Goal: Information Seeking & Learning: Learn about a topic

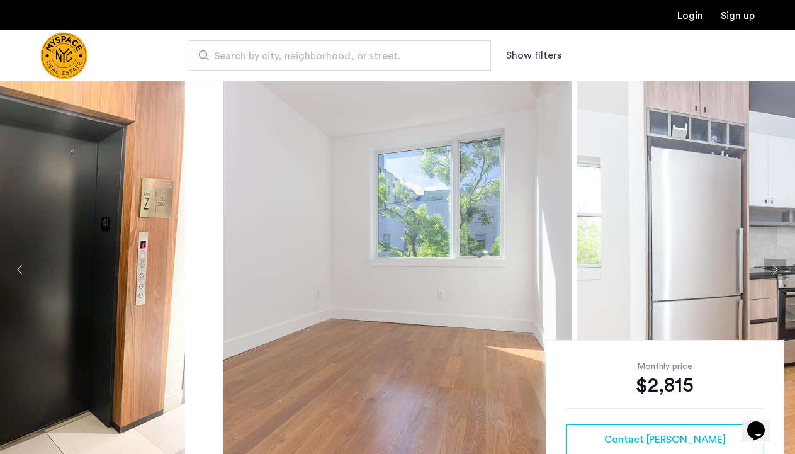
click at [490, 356] on img at bounding box center [397, 270] width 349 height 378
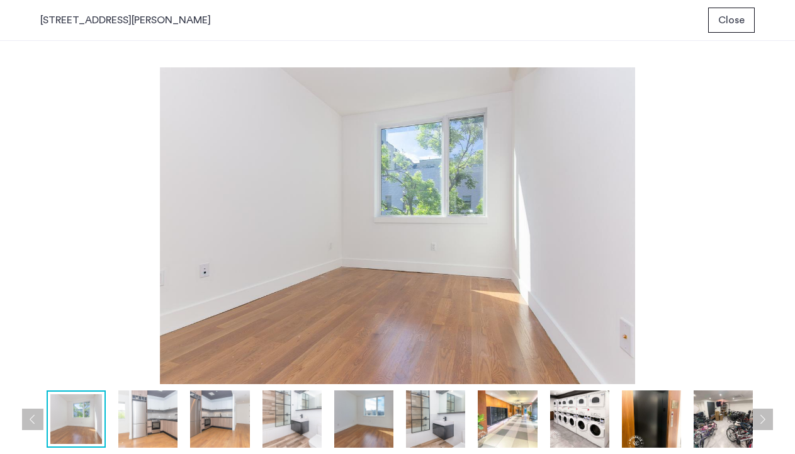
click at [151, 426] on img at bounding box center [147, 418] width 59 height 57
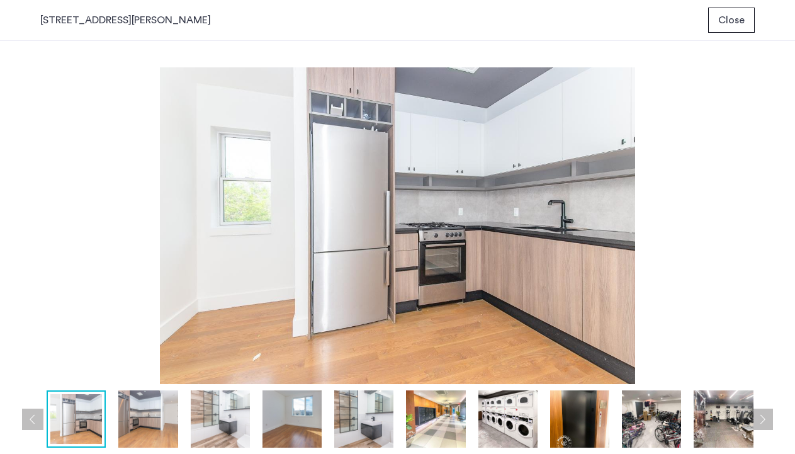
click at [191, 426] on img at bounding box center [220, 418] width 59 height 57
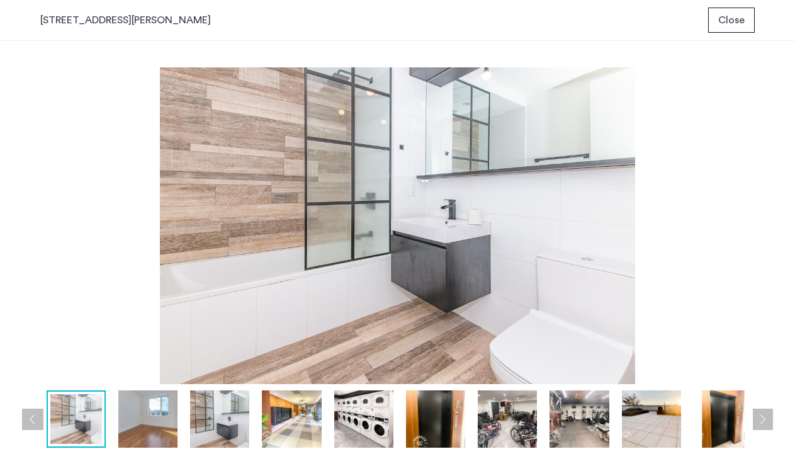
click at [266, 426] on img at bounding box center [291, 418] width 59 height 57
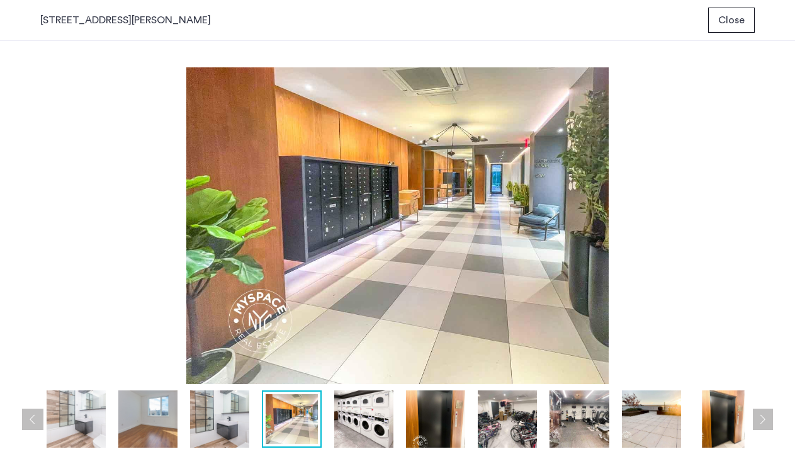
click at [360, 423] on img at bounding box center [363, 418] width 59 height 57
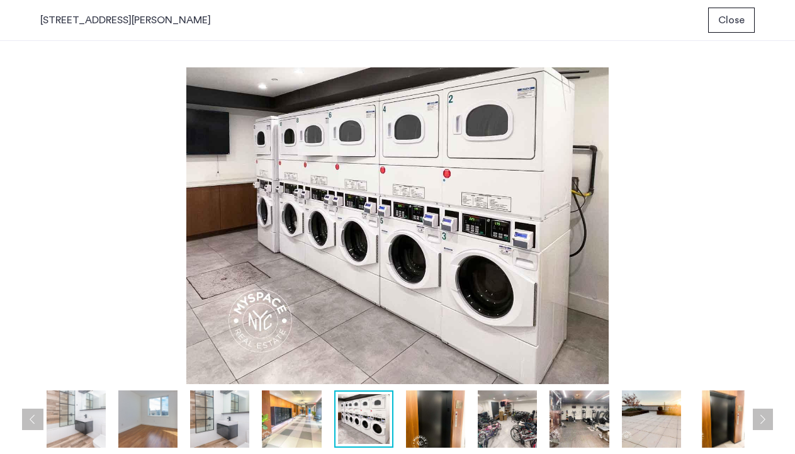
click at [438, 431] on img at bounding box center [435, 418] width 59 height 57
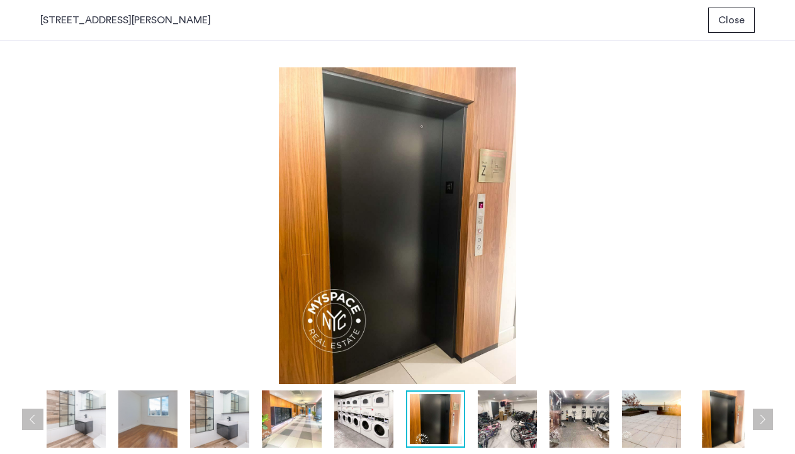
click at [510, 429] on img at bounding box center [507, 418] width 59 height 57
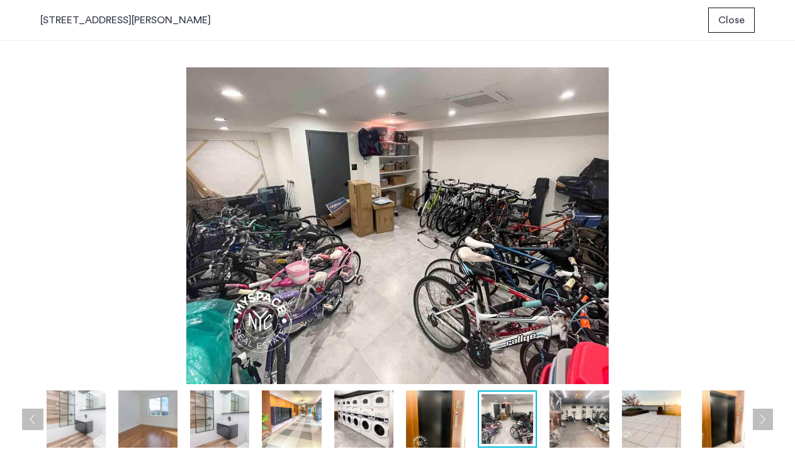
click at [598, 433] on img at bounding box center [579, 418] width 59 height 57
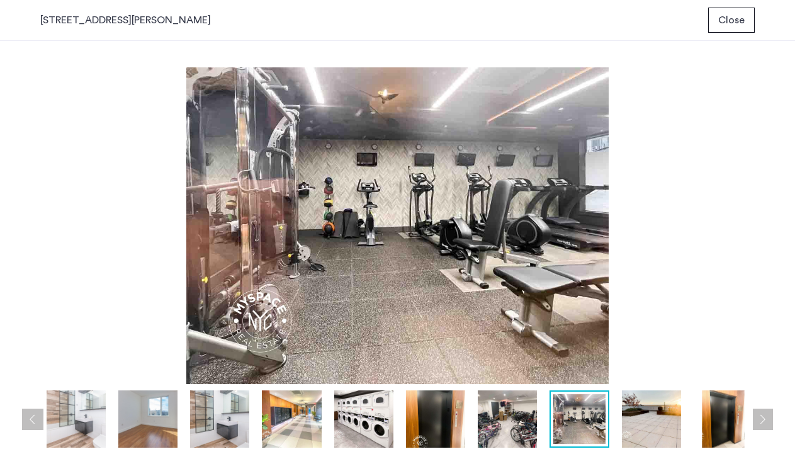
click at [684, 430] on div at bounding box center [293, 418] width 938 height 57
click at [659, 428] on img at bounding box center [651, 418] width 59 height 57
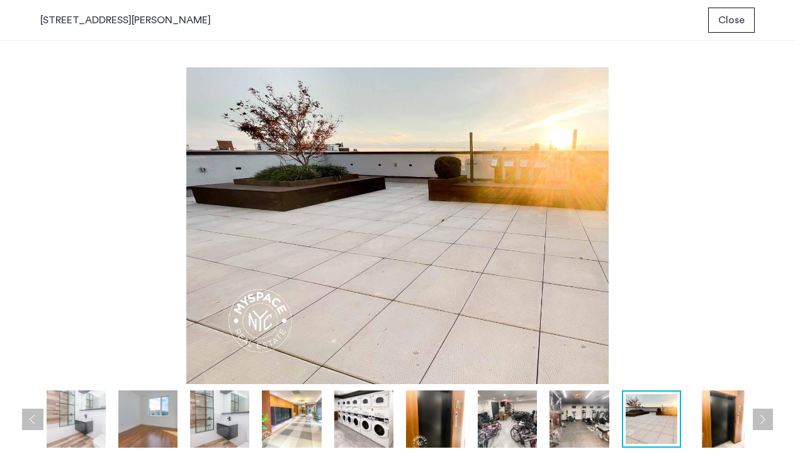
click at [720, 431] on img at bounding box center [723, 418] width 59 height 57
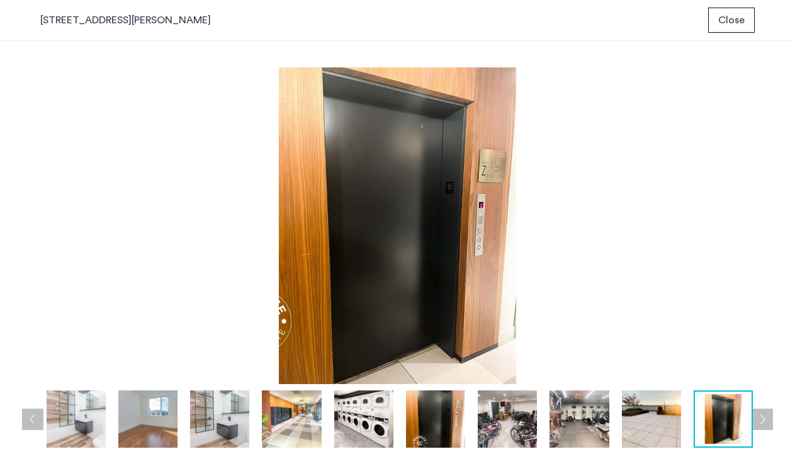
click at [778, 421] on div "prev next prev next" at bounding box center [397, 247] width 795 height 413
click at [733, 16] on span "Close" at bounding box center [731, 20] width 26 height 15
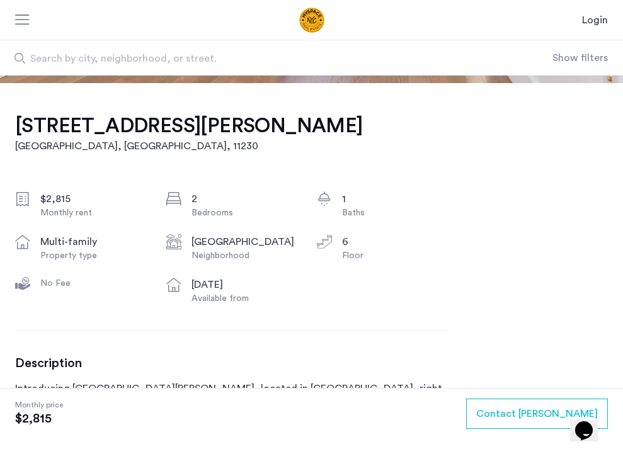
scroll to position [292, 0]
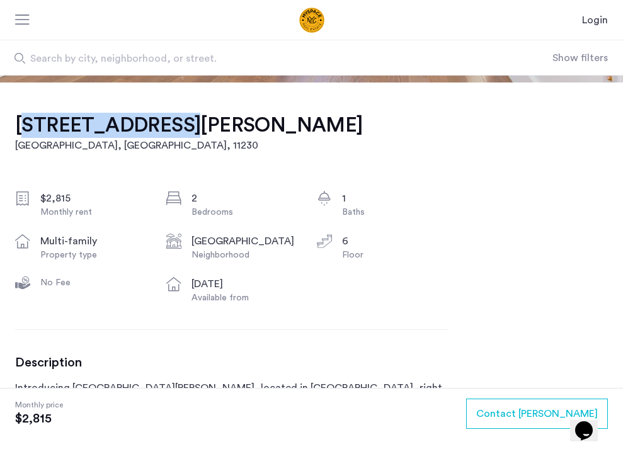
drag, startPoint x: 14, startPoint y: 125, endPoint x: 164, endPoint y: 126, distance: 150.5
copy h1 "242 Newkirk Ave"
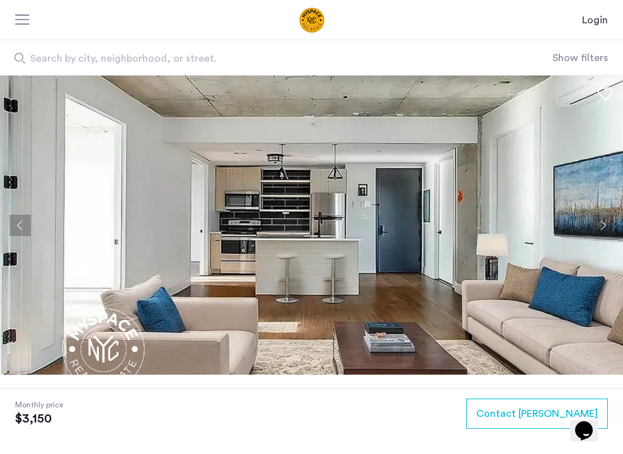
click at [598, 222] on button "Next apartment" at bounding box center [602, 225] width 21 height 21
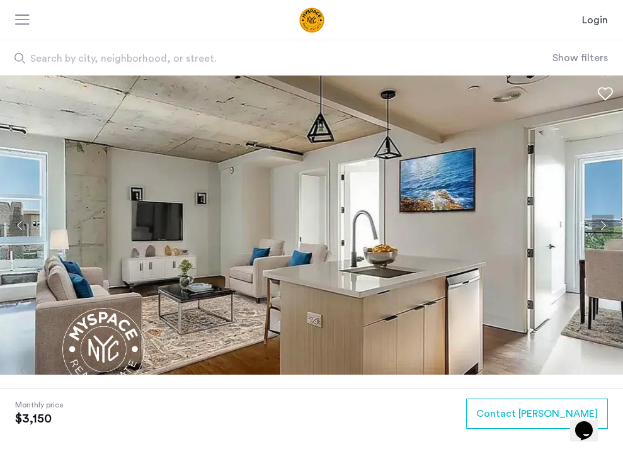
click at [598, 222] on button "Next apartment" at bounding box center [602, 225] width 21 height 21
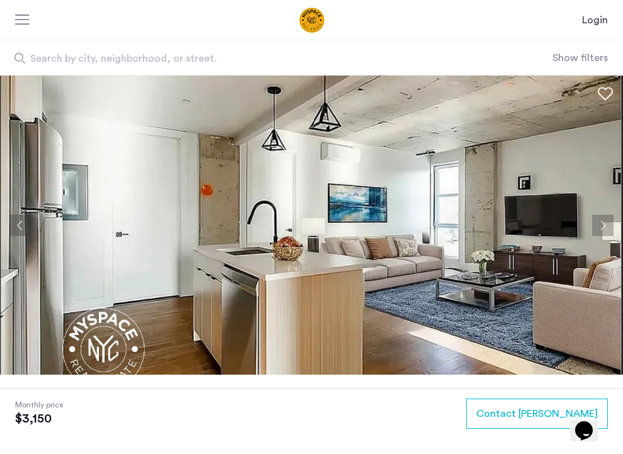
click at [598, 222] on button "Next apartment" at bounding box center [602, 225] width 21 height 21
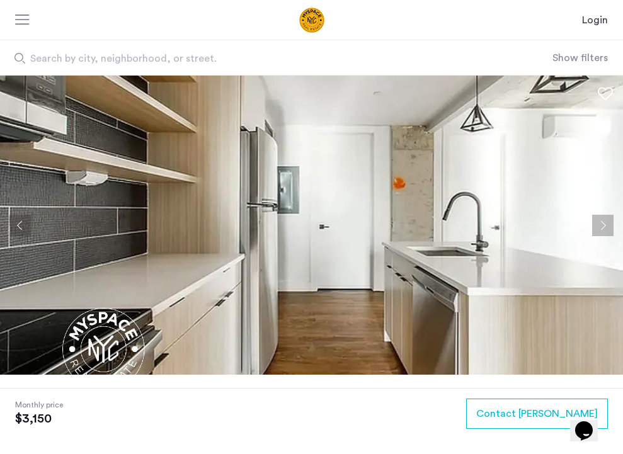
click at [598, 223] on button "Next apartment" at bounding box center [602, 225] width 21 height 21
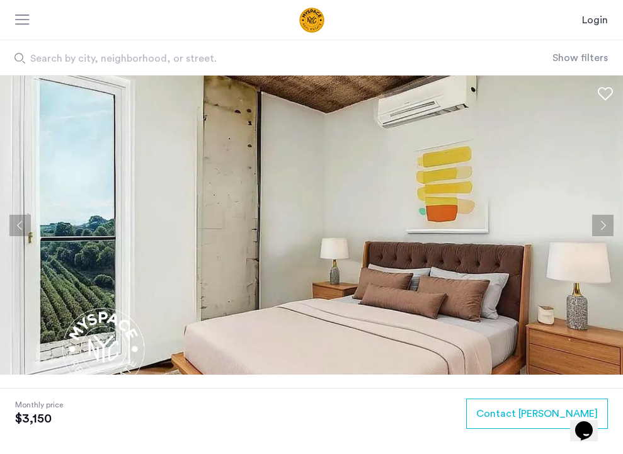
click at [598, 223] on button "Next apartment" at bounding box center [602, 225] width 21 height 21
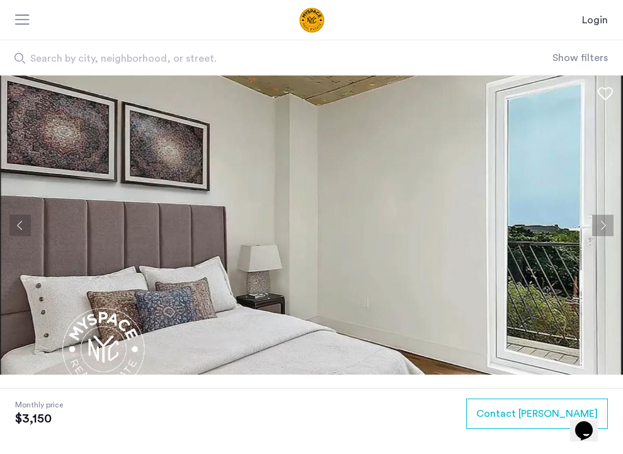
click at [598, 223] on button "Next apartment" at bounding box center [602, 225] width 21 height 21
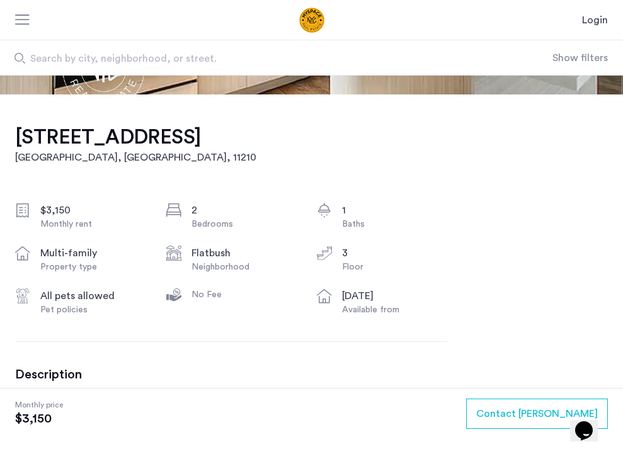
scroll to position [266, 0]
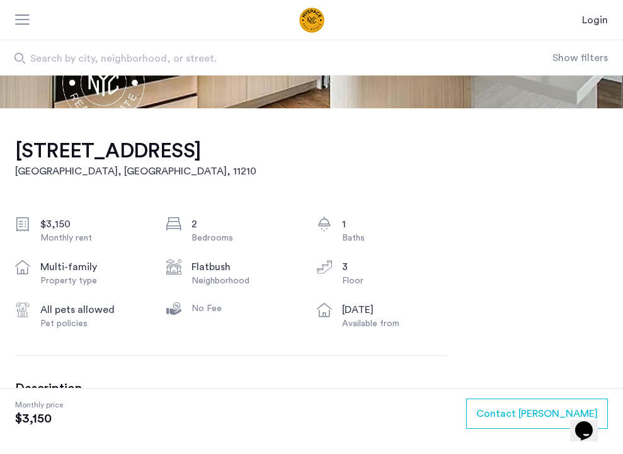
click at [24, 144] on h1 "2021 Farragut Road, Unit 2C" at bounding box center [135, 151] width 241 height 25
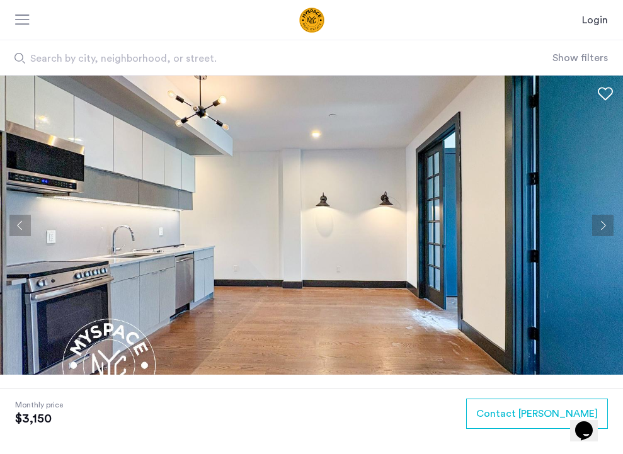
click at [601, 227] on button "Next apartment" at bounding box center [602, 225] width 21 height 21
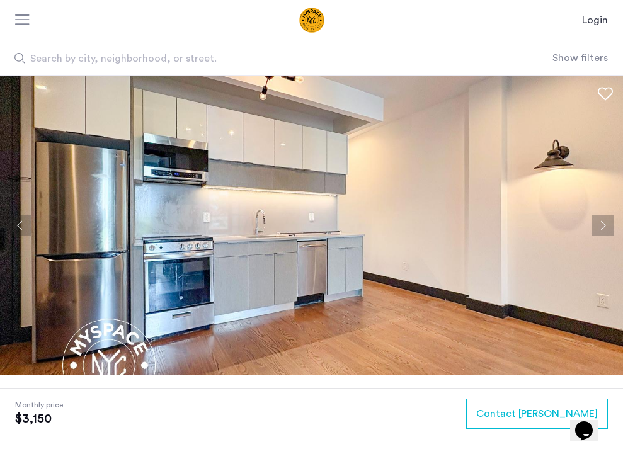
click at [601, 228] on button "Next apartment" at bounding box center [602, 225] width 21 height 21
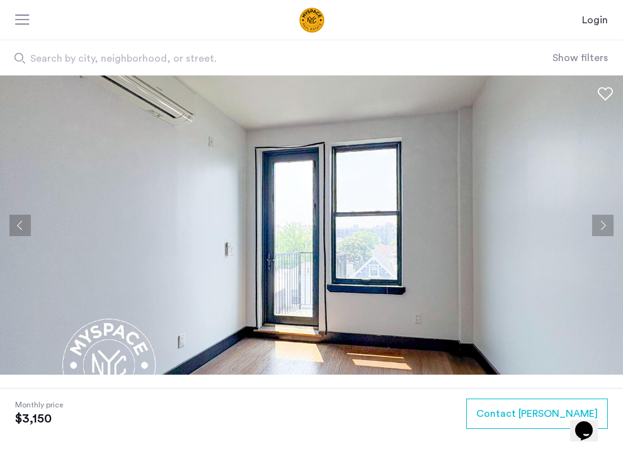
click at [602, 228] on button "Next apartment" at bounding box center [602, 225] width 21 height 21
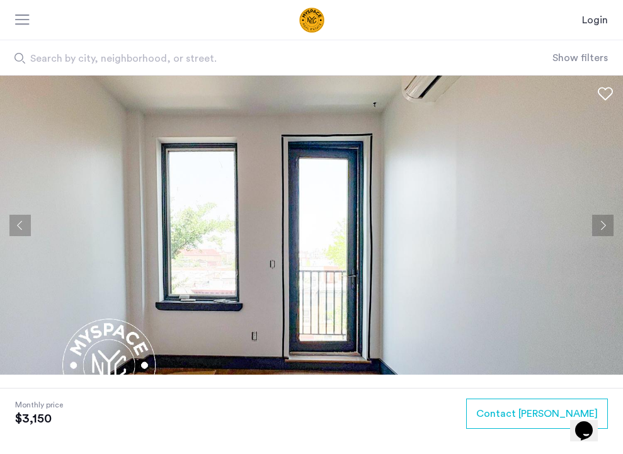
click at [602, 228] on button "Next apartment" at bounding box center [602, 225] width 21 height 21
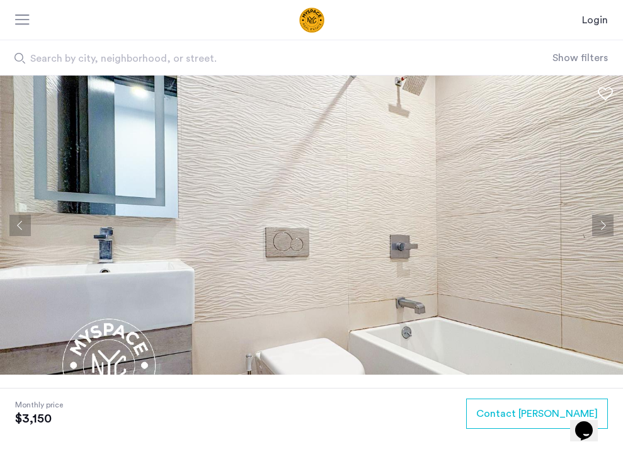
click at [602, 228] on button "Next apartment" at bounding box center [602, 225] width 21 height 21
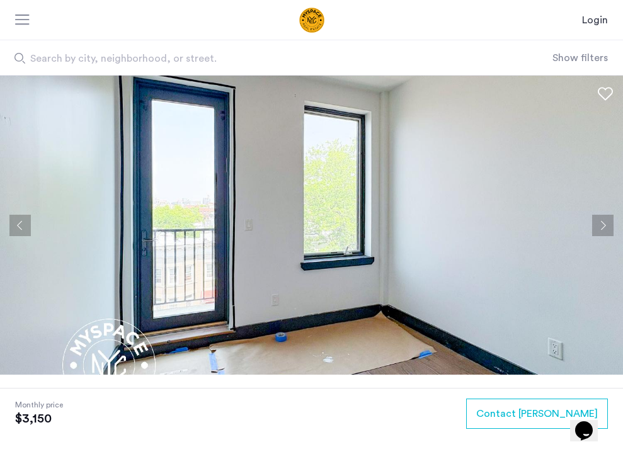
click at [602, 228] on button "Next apartment" at bounding box center [602, 225] width 21 height 21
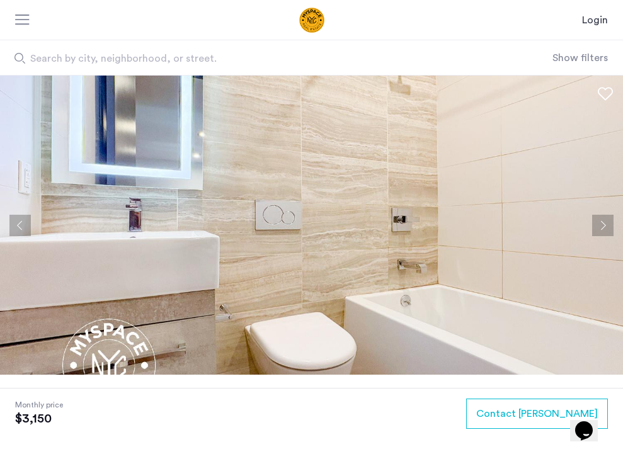
click at [602, 228] on button "Next apartment" at bounding box center [602, 225] width 21 height 21
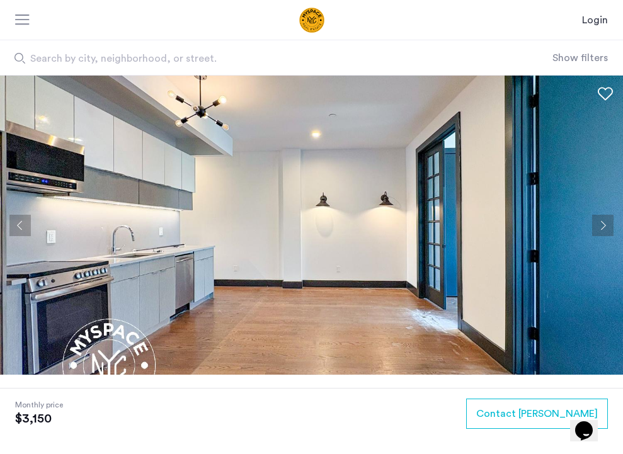
click at [602, 228] on button "Next apartment" at bounding box center [602, 225] width 21 height 21
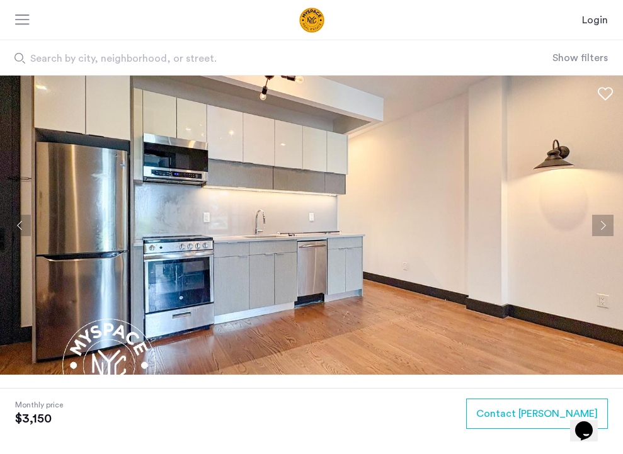
click at [603, 228] on button "Next apartment" at bounding box center [602, 225] width 21 height 21
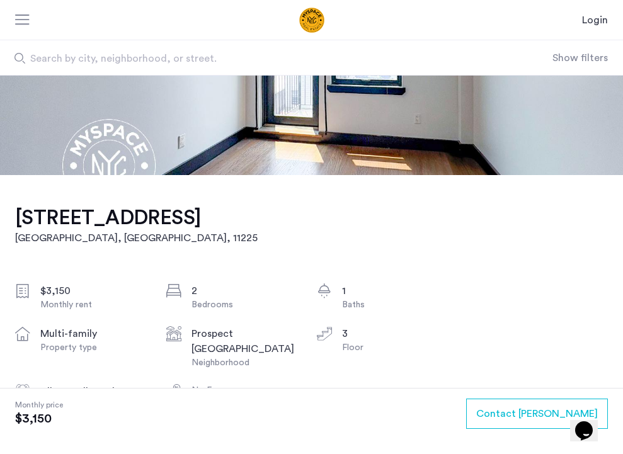
scroll to position [132, 0]
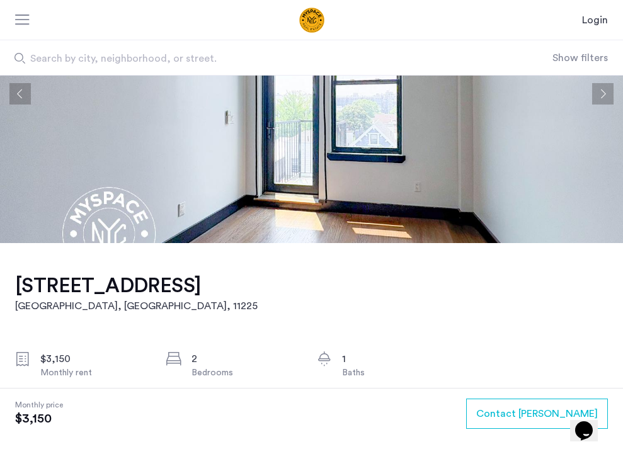
click at [25, 288] on h1 "346 Rutland Road, Unit 3B" at bounding box center [136, 285] width 242 height 25
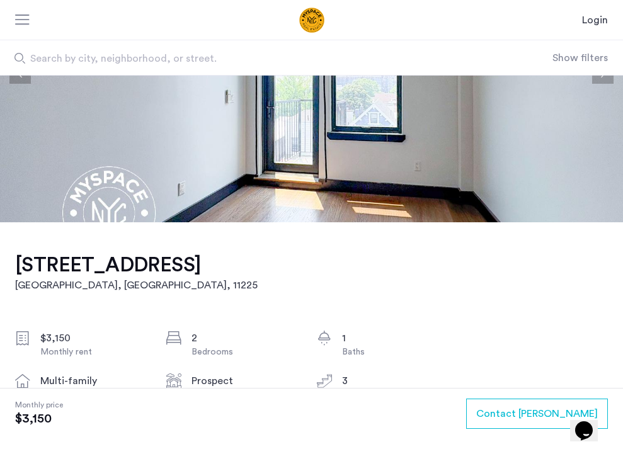
scroll to position [149, 0]
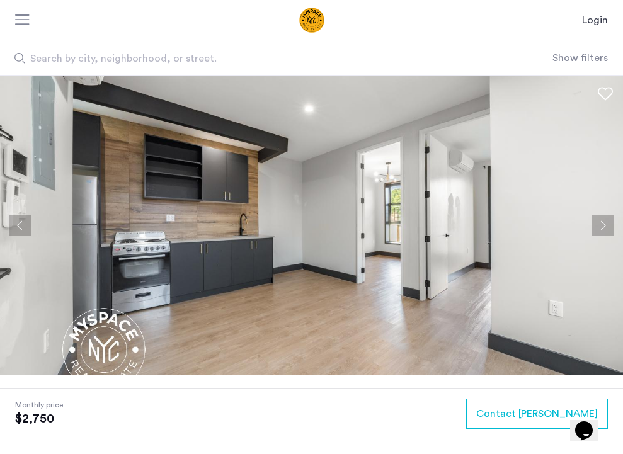
click at [605, 225] on button "Next apartment" at bounding box center [602, 225] width 21 height 21
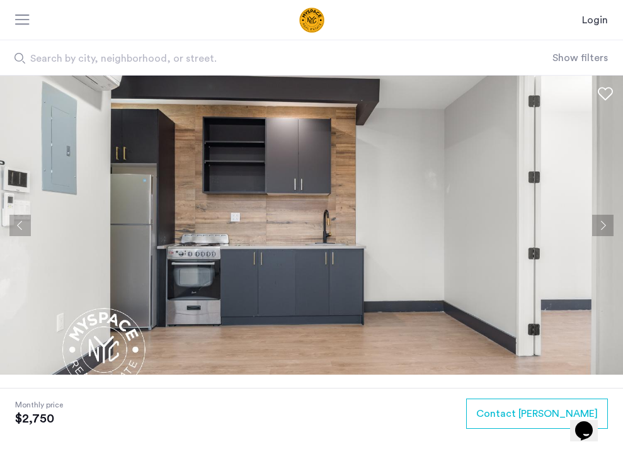
click at [605, 225] on button "Next apartment" at bounding box center [602, 225] width 21 height 21
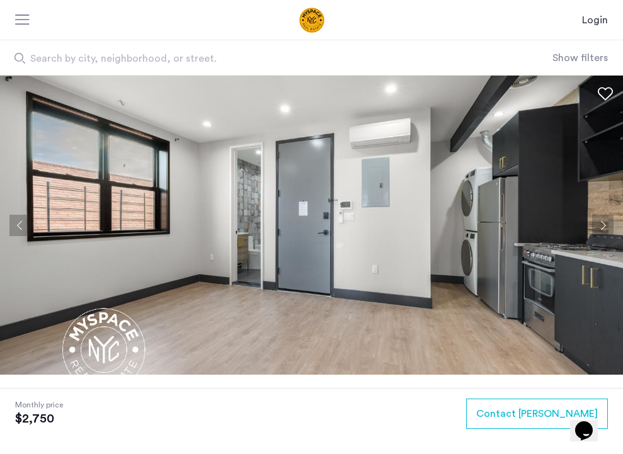
click at [605, 225] on button "Next apartment" at bounding box center [602, 225] width 21 height 21
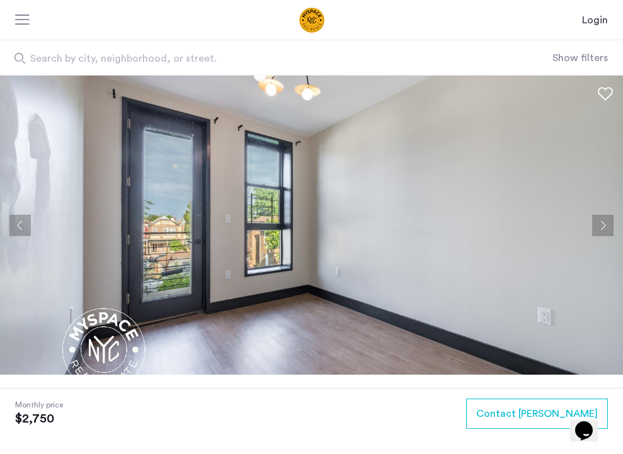
click at [601, 225] on button "Next apartment" at bounding box center [602, 225] width 21 height 21
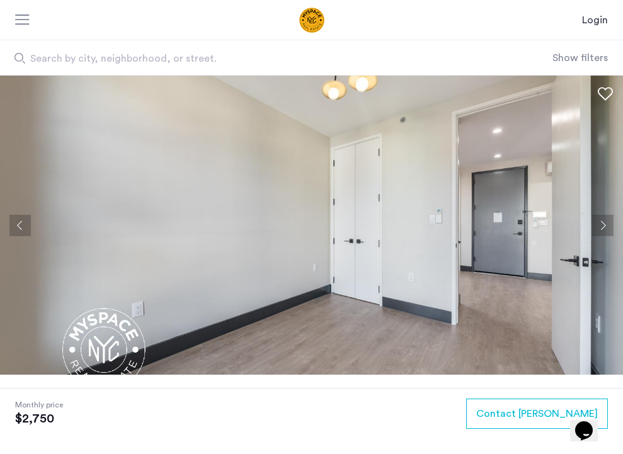
click at [601, 225] on button "Next apartment" at bounding box center [602, 225] width 21 height 21
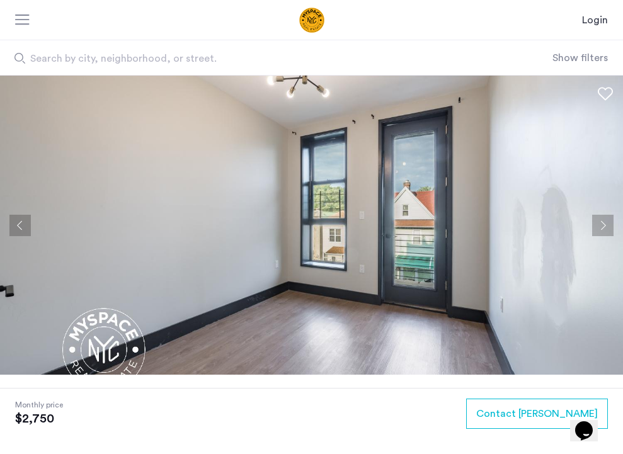
click at [601, 225] on button "Next apartment" at bounding box center [602, 225] width 21 height 21
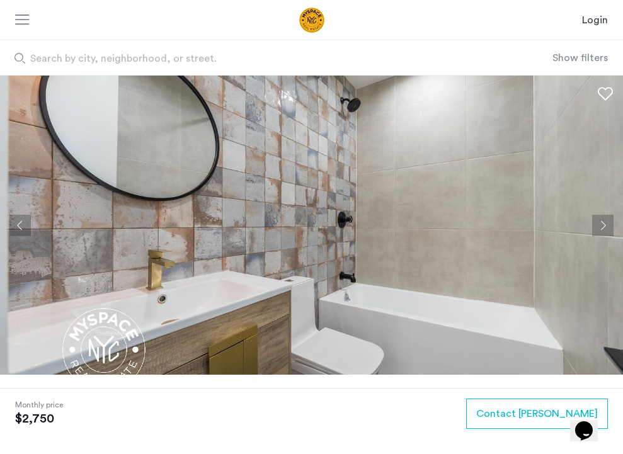
click at [601, 225] on button "Next apartment" at bounding box center [602, 225] width 21 height 21
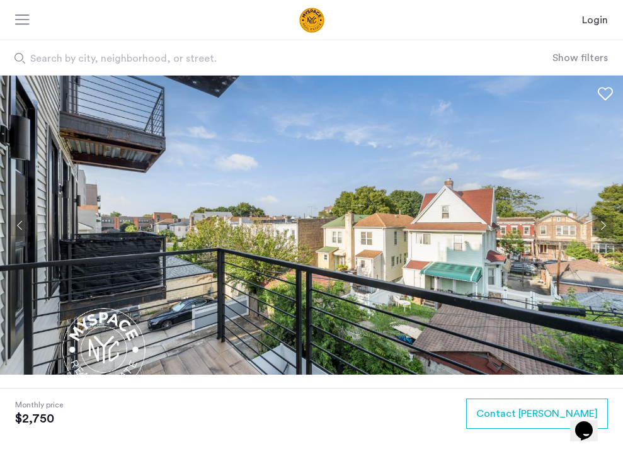
click at [601, 226] on button "Next apartment" at bounding box center [602, 225] width 21 height 21
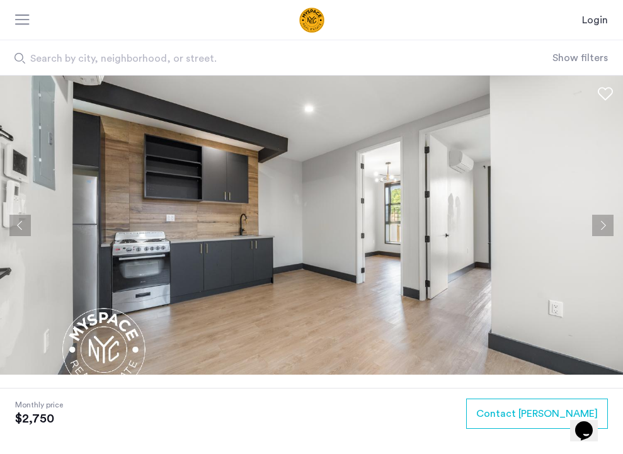
click at [601, 227] on button "Next apartment" at bounding box center [602, 225] width 21 height 21
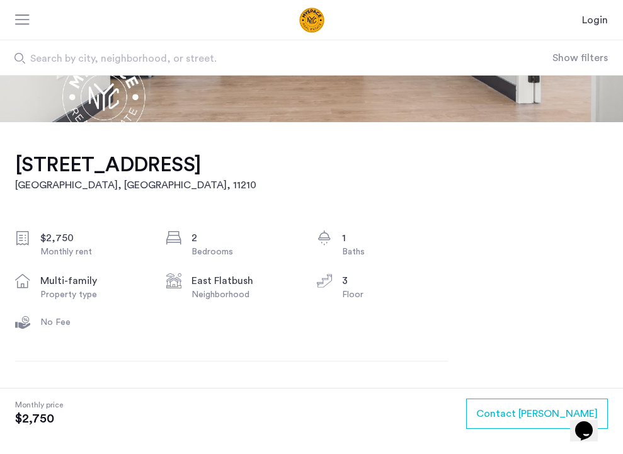
scroll to position [263, 0]
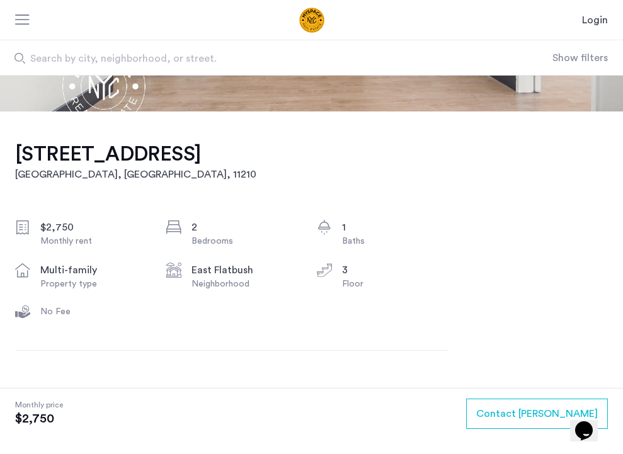
click at [188, 155] on h1 "1629 Brooklyn Avenue, Unit 3B" at bounding box center [135, 154] width 241 height 25
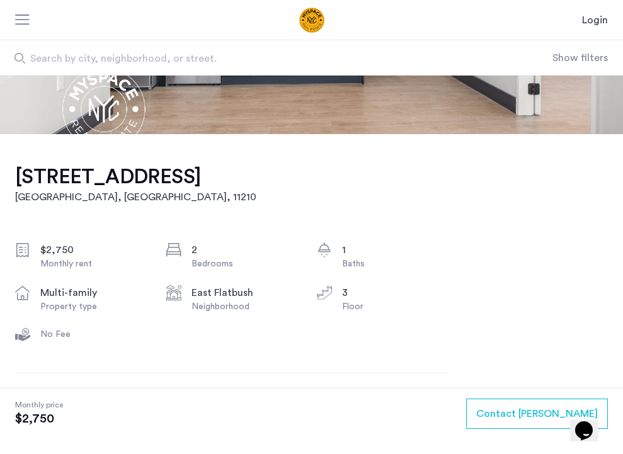
scroll to position [0, 0]
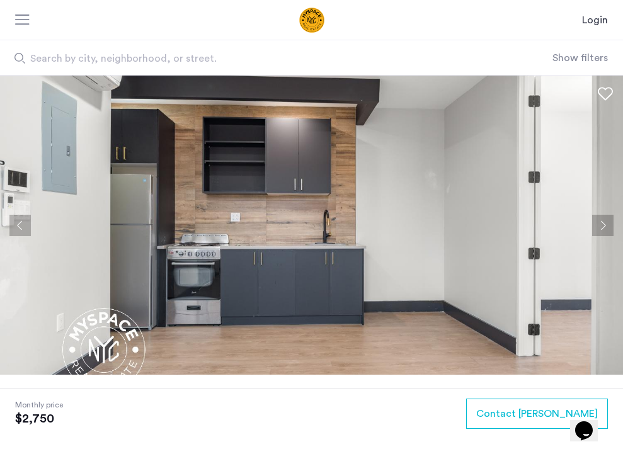
click at [601, 223] on button "Next apartment" at bounding box center [602, 225] width 21 height 21
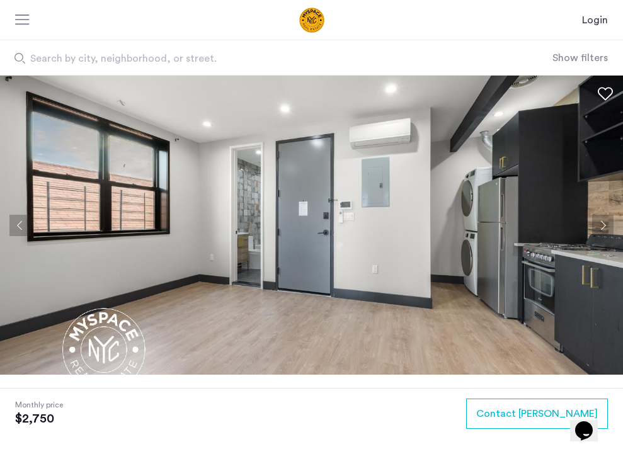
click at [601, 223] on button "Next apartment" at bounding box center [602, 225] width 21 height 21
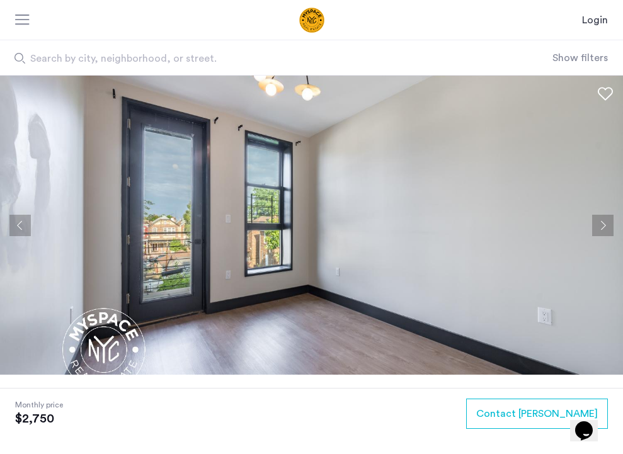
click at [601, 224] on button "Next apartment" at bounding box center [602, 225] width 21 height 21
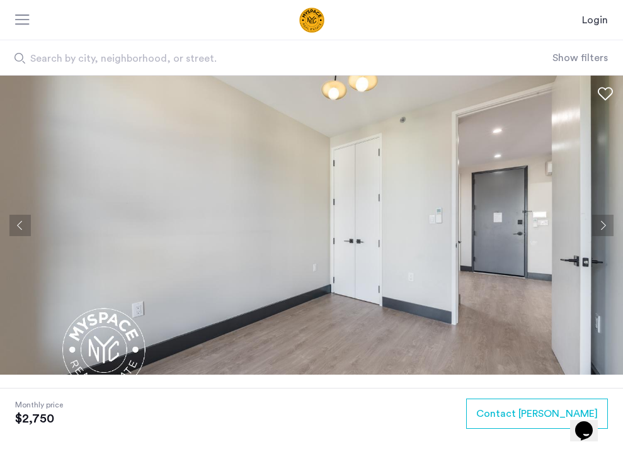
click at [601, 224] on button "Next apartment" at bounding box center [602, 225] width 21 height 21
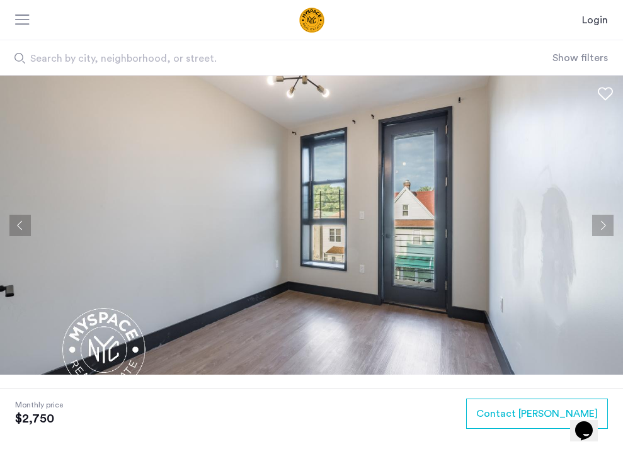
click at [601, 224] on button "Next apartment" at bounding box center [602, 225] width 21 height 21
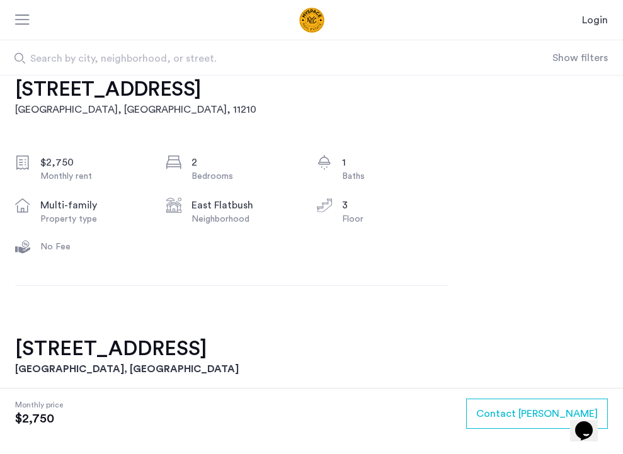
scroll to position [242, 0]
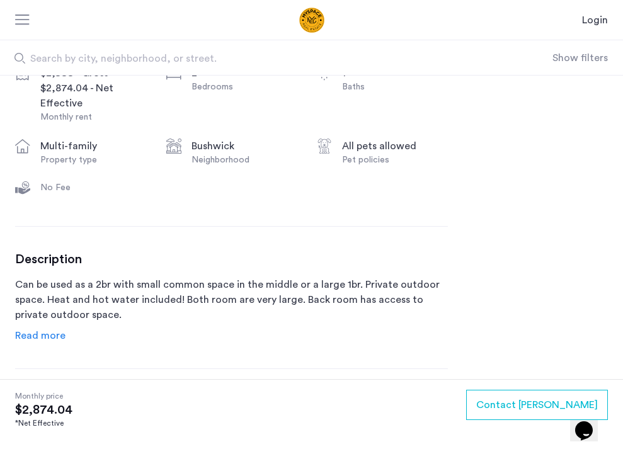
scroll to position [434, 0]
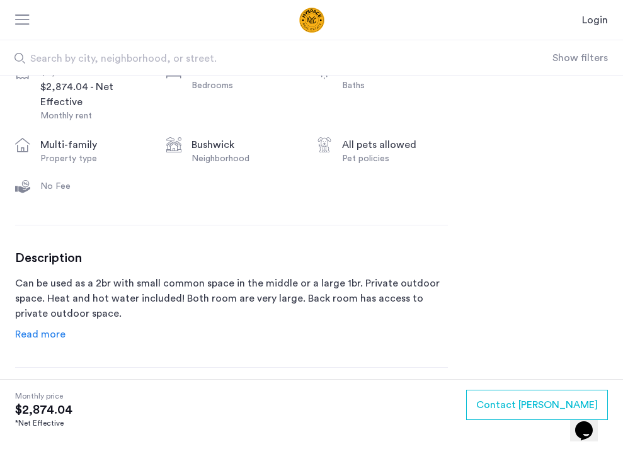
click at [42, 337] on span "Read more" at bounding box center [40, 334] width 50 height 10
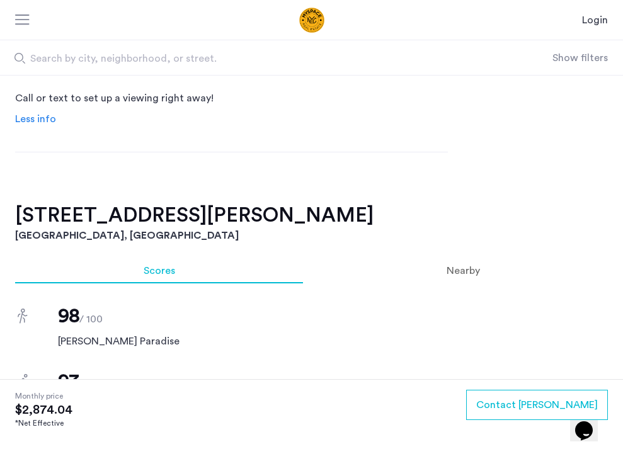
scroll to position [800, 0]
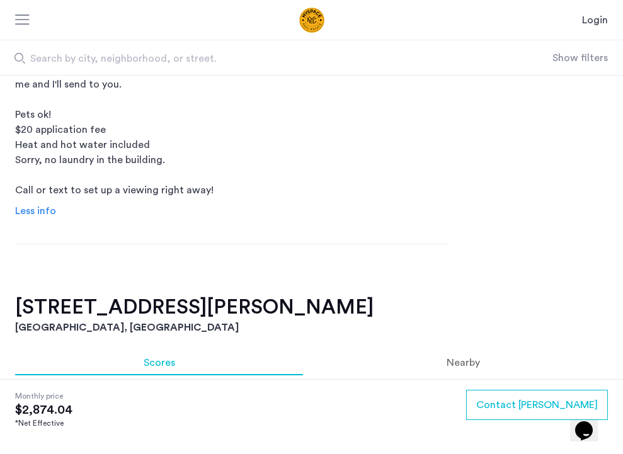
click at [79, 312] on h2 "290 Harman St, Unit 1RR" at bounding box center [311, 307] width 592 height 25
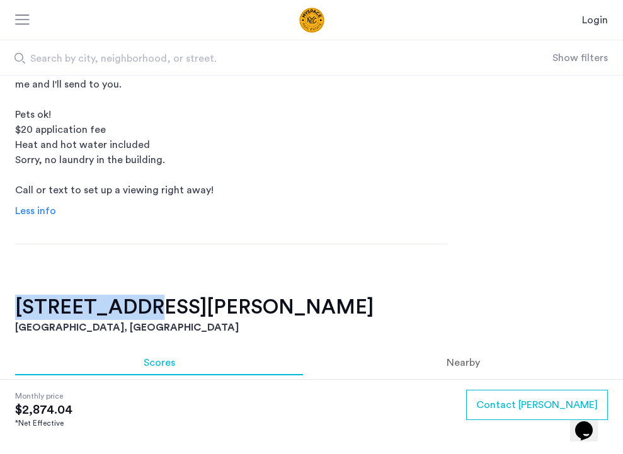
drag, startPoint x: 149, startPoint y: 307, endPoint x: 13, endPoint y: 300, distance: 135.6
drag, startPoint x: 153, startPoint y: 312, endPoint x: -6, endPoint y: 306, distance: 159.4
copy h2 "290 Harman St"
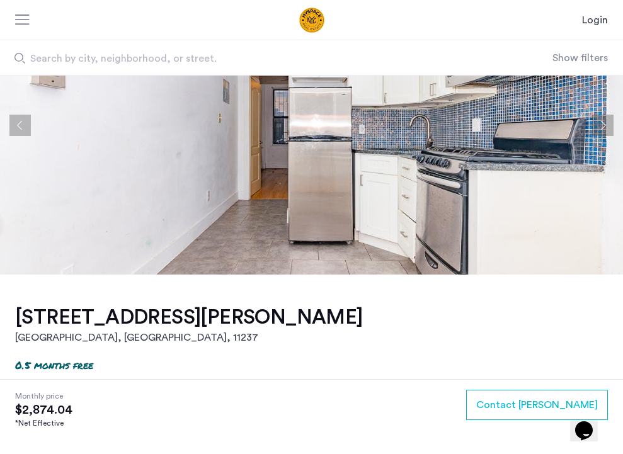
scroll to position [0, 0]
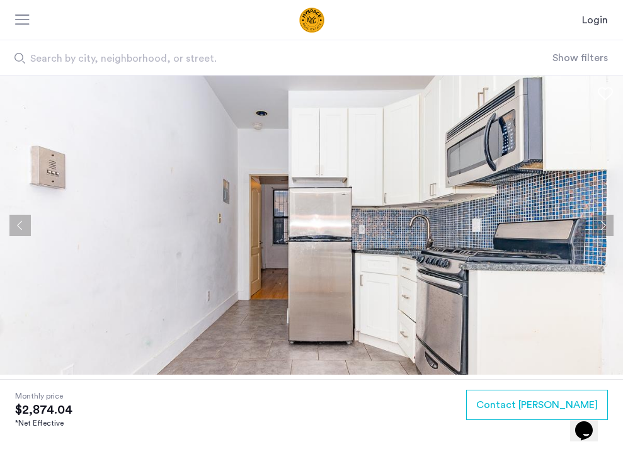
click at [604, 224] on button "Next apartment" at bounding box center [602, 225] width 21 height 21
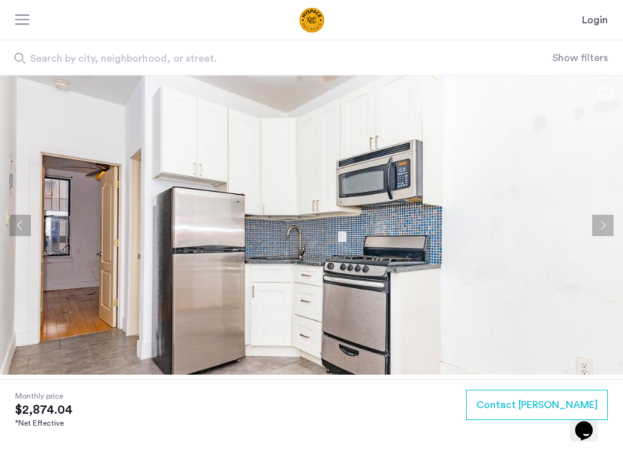
click at [604, 224] on button "Next apartment" at bounding box center [602, 225] width 21 height 21
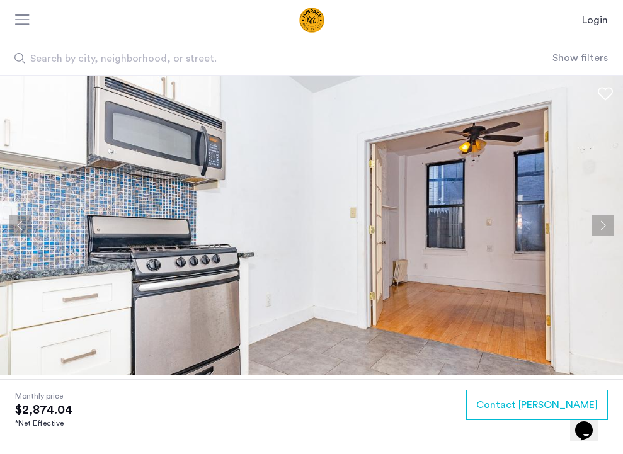
click at [604, 222] on button "Next apartment" at bounding box center [602, 225] width 21 height 21
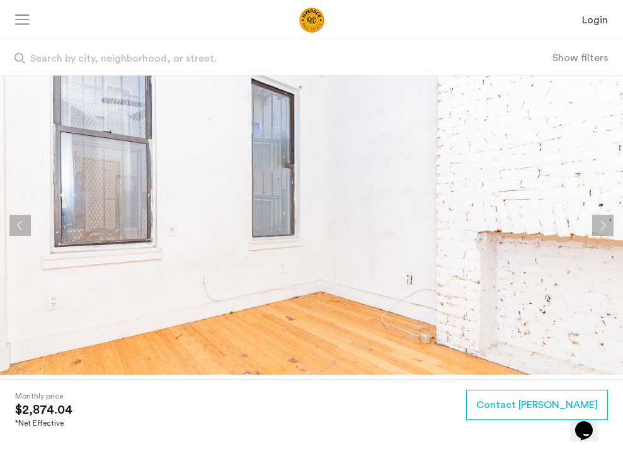
click at [606, 220] on button "Next apartment" at bounding box center [602, 225] width 21 height 21
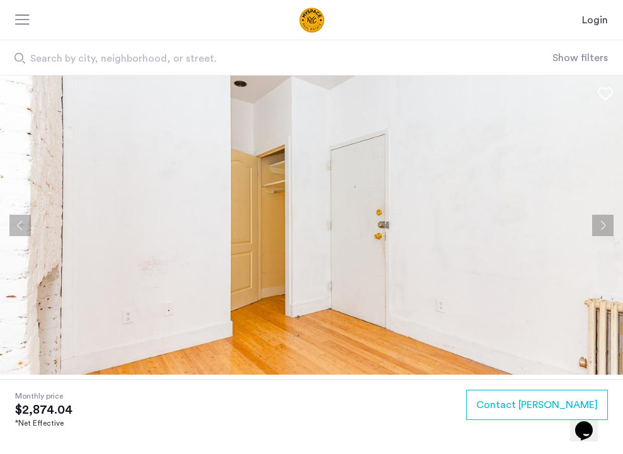
click at [606, 220] on button "Next apartment" at bounding box center [602, 225] width 21 height 21
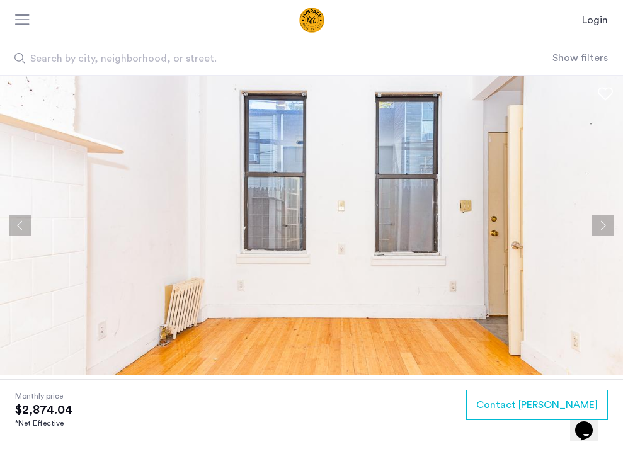
click at [606, 220] on button "Next apartment" at bounding box center [602, 225] width 21 height 21
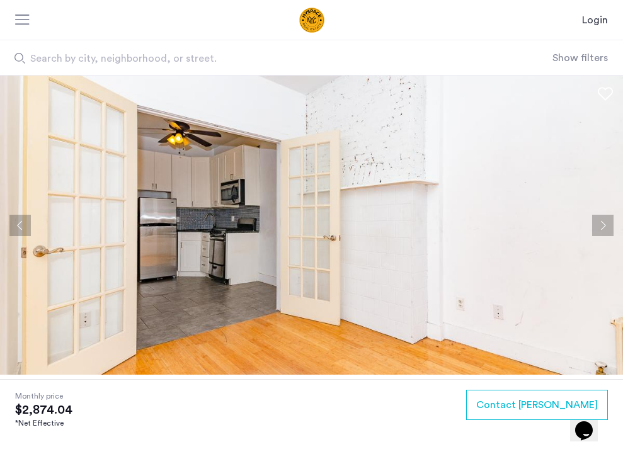
click at [606, 220] on button "Next apartment" at bounding box center [602, 225] width 21 height 21
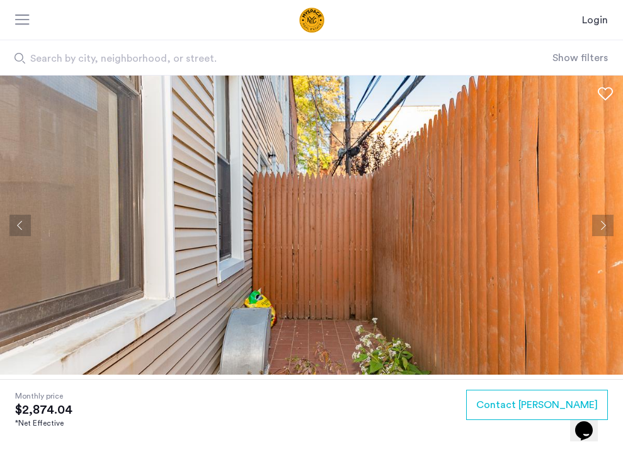
click at [605, 221] on button "Next apartment" at bounding box center [602, 225] width 21 height 21
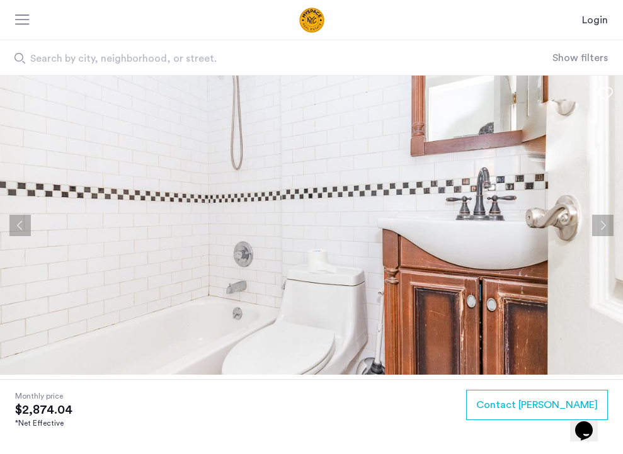
click at [605, 221] on button "Next apartment" at bounding box center [602, 225] width 21 height 21
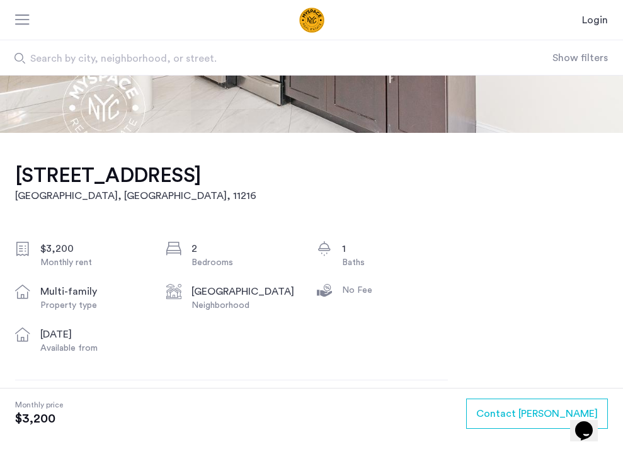
scroll to position [274, 0]
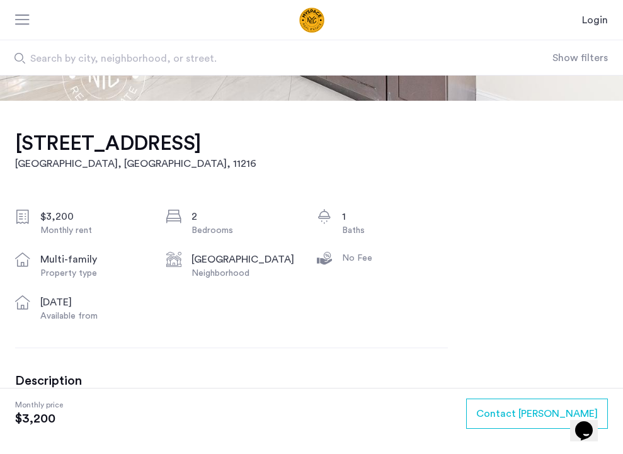
click at [140, 144] on h1 "641 St Marks Ave, Unit 4E" at bounding box center [135, 143] width 241 height 25
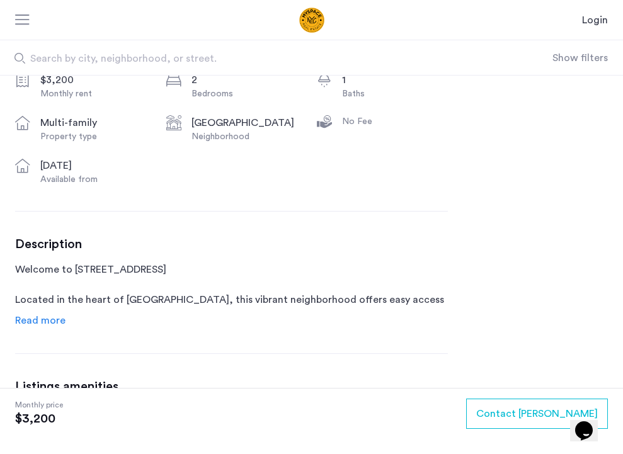
scroll to position [414, 0]
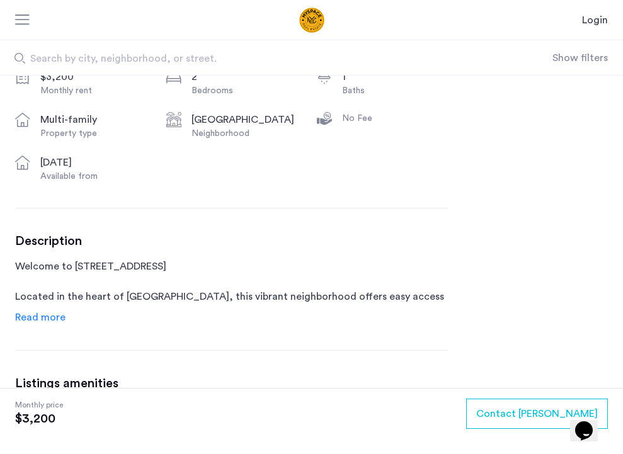
click at [44, 319] on span "Read more" at bounding box center [40, 317] width 50 height 10
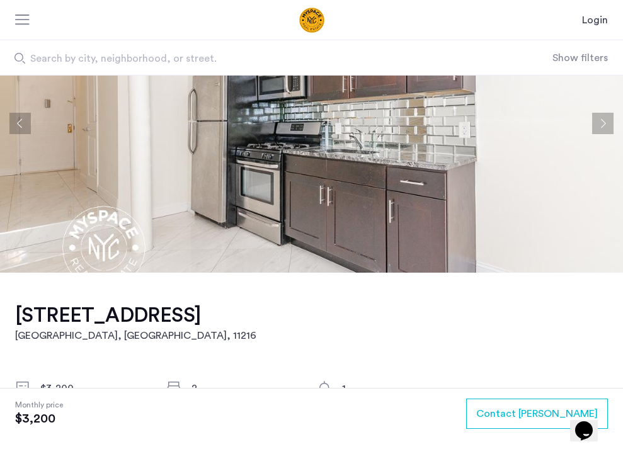
scroll to position [0, 0]
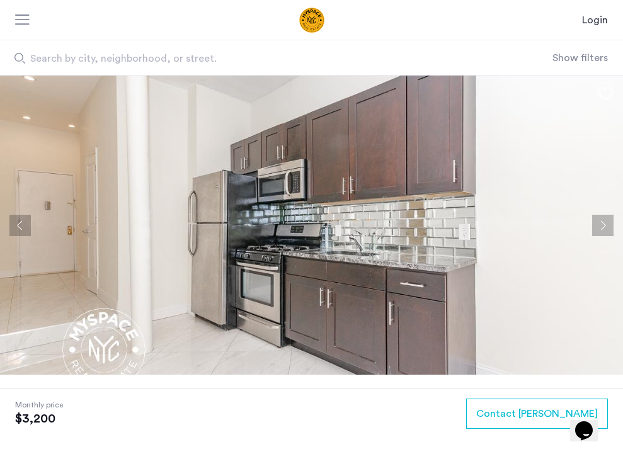
click at [602, 226] on button "Next apartment" at bounding box center [602, 225] width 21 height 21
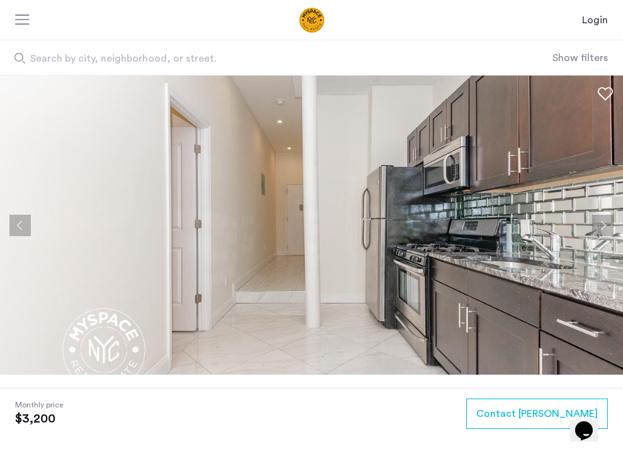
click at [602, 226] on button "Next apartment" at bounding box center [602, 225] width 21 height 21
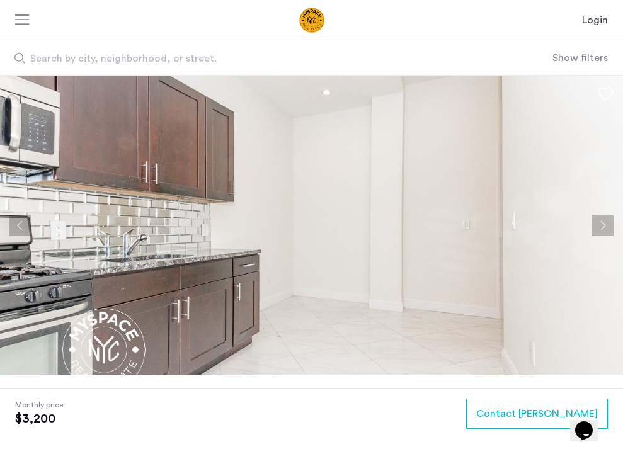
click at [602, 226] on button "Next apartment" at bounding box center [602, 225] width 21 height 21
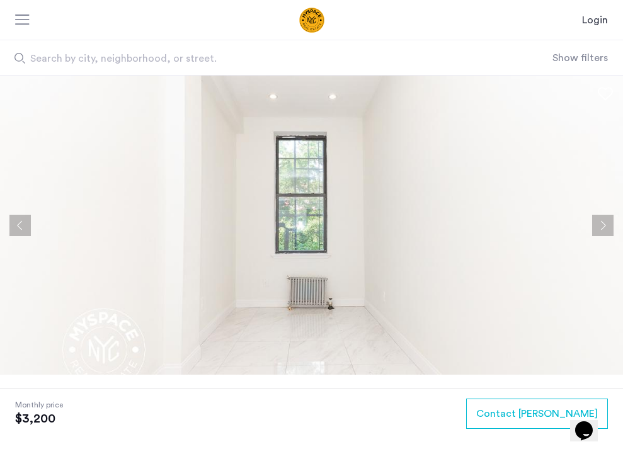
click at [602, 226] on button "Next apartment" at bounding box center [602, 225] width 21 height 21
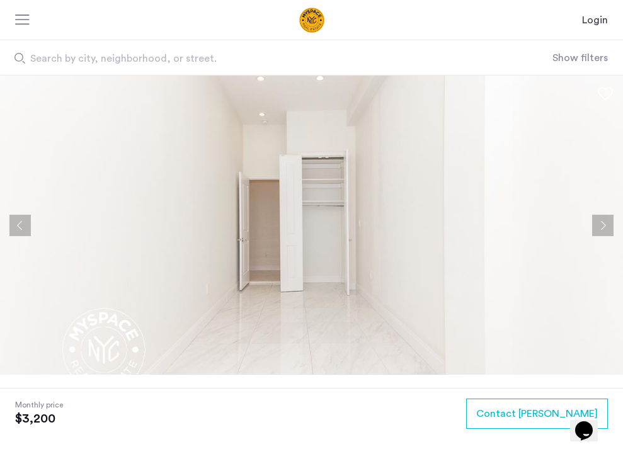
click at [602, 226] on button "Next apartment" at bounding box center [602, 225] width 21 height 21
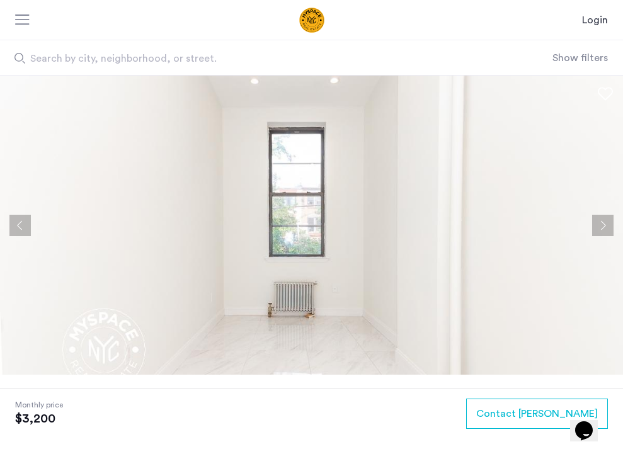
click at [601, 225] on button "Next apartment" at bounding box center [602, 225] width 21 height 21
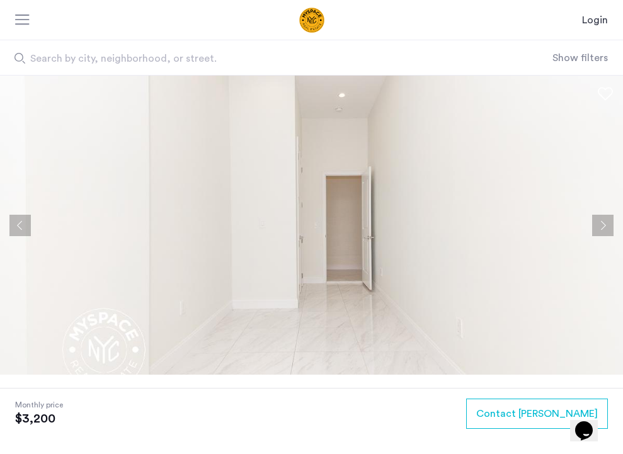
click at [601, 225] on button "Next apartment" at bounding box center [602, 225] width 21 height 21
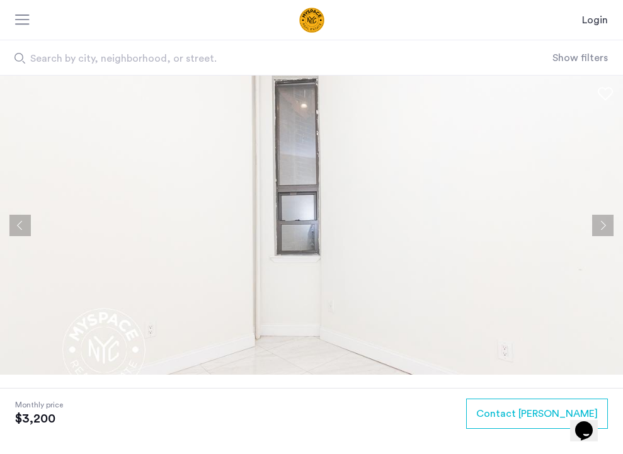
click at [601, 225] on button "Next apartment" at bounding box center [602, 225] width 21 height 21
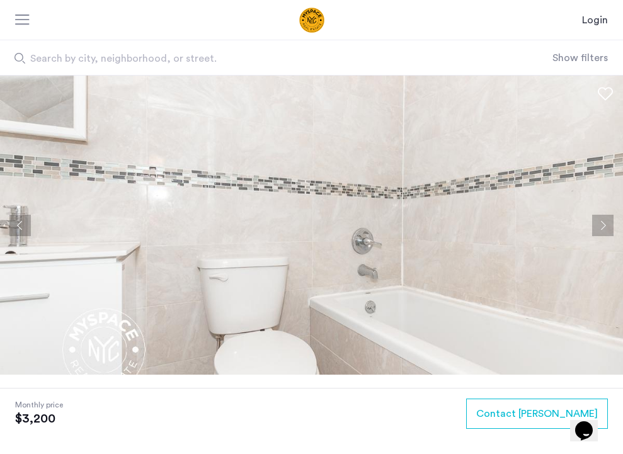
click at [601, 225] on button "Next apartment" at bounding box center [602, 225] width 21 height 21
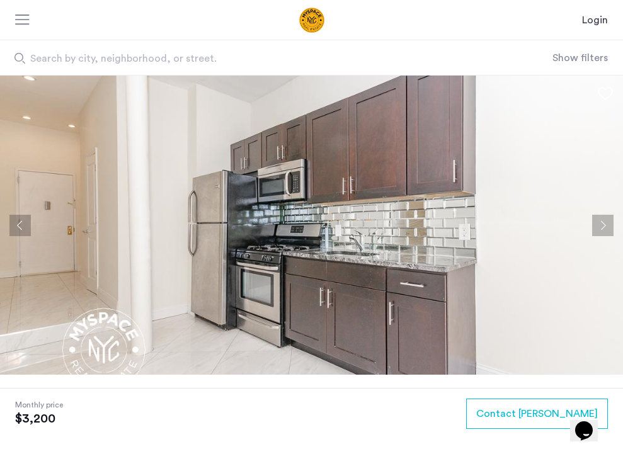
click at [601, 226] on button "Next apartment" at bounding box center [602, 225] width 21 height 21
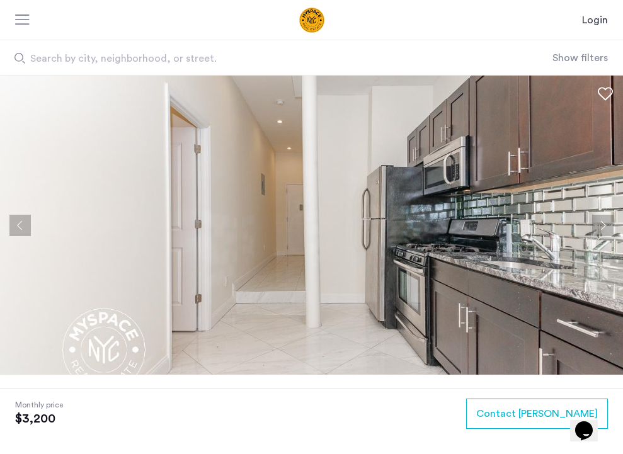
click at [601, 226] on button "Next apartment" at bounding box center [602, 225] width 21 height 21
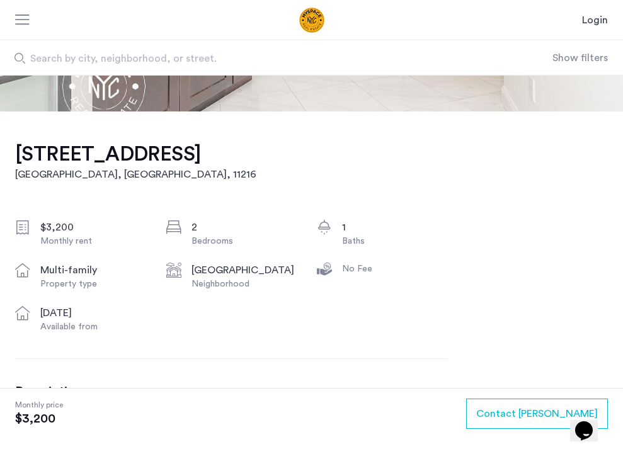
scroll to position [305, 0]
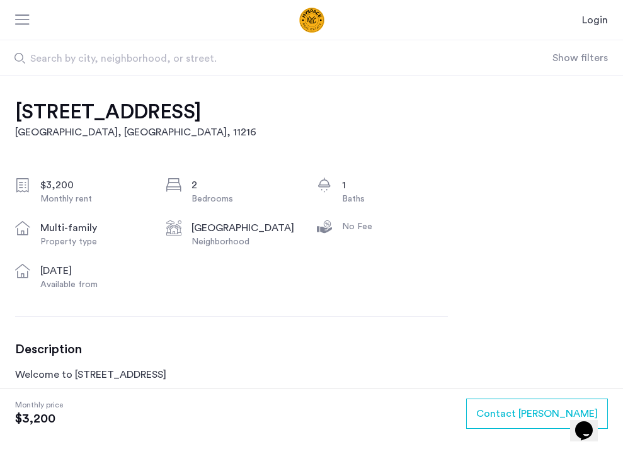
click at [138, 116] on h1 "641 St Marks Ave, Unit 4E" at bounding box center [135, 111] width 241 height 25
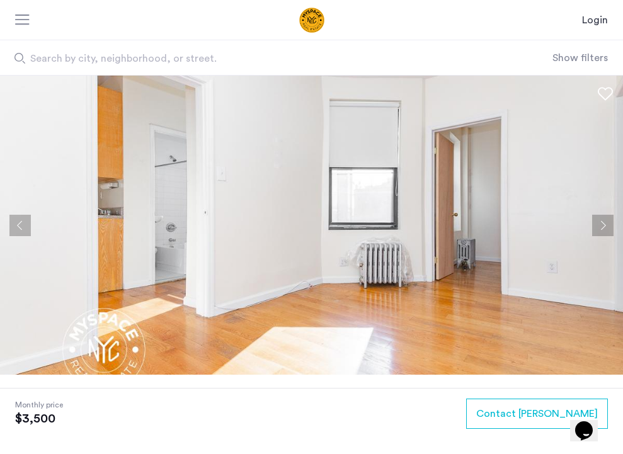
click at [605, 225] on button "Next apartment" at bounding box center [602, 225] width 21 height 21
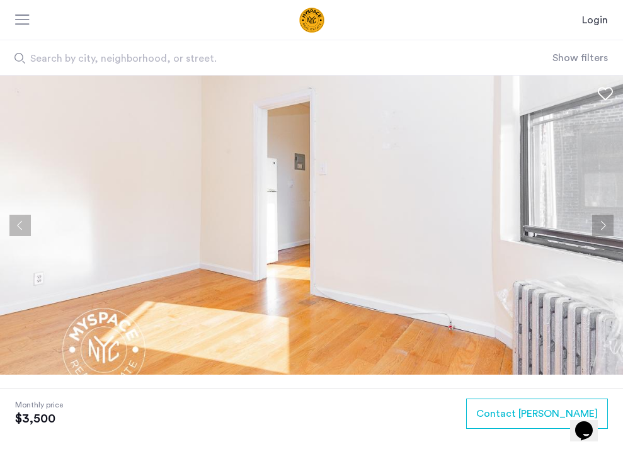
click at [605, 225] on button "Next apartment" at bounding box center [602, 225] width 21 height 21
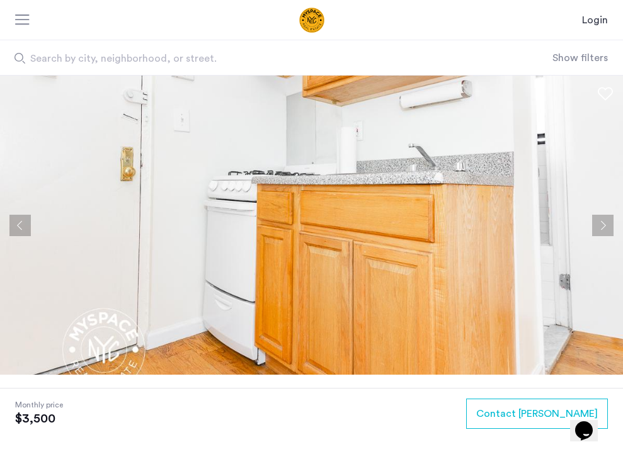
click at [605, 225] on button "Next apartment" at bounding box center [602, 225] width 21 height 21
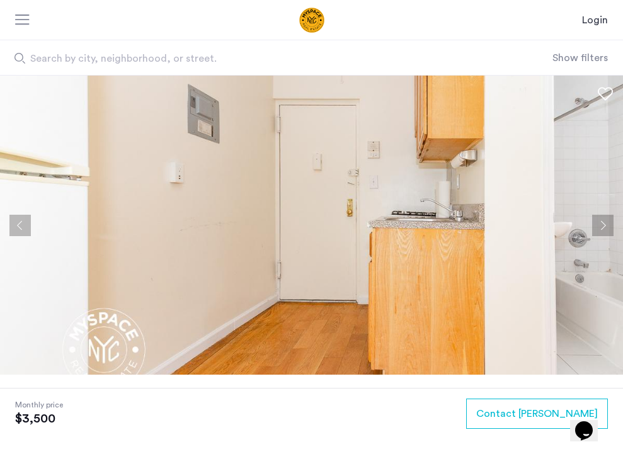
click at [605, 225] on button "Next apartment" at bounding box center [602, 225] width 21 height 21
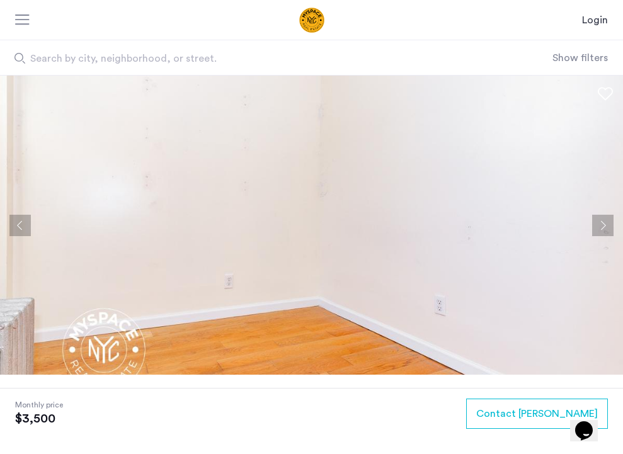
click at [605, 225] on button "Next apartment" at bounding box center [602, 225] width 21 height 21
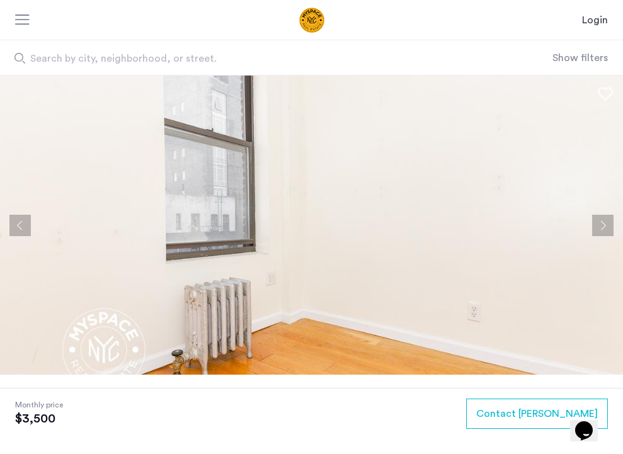
click at [605, 226] on button "Next apartment" at bounding box center [602, 225] width 21 height 21
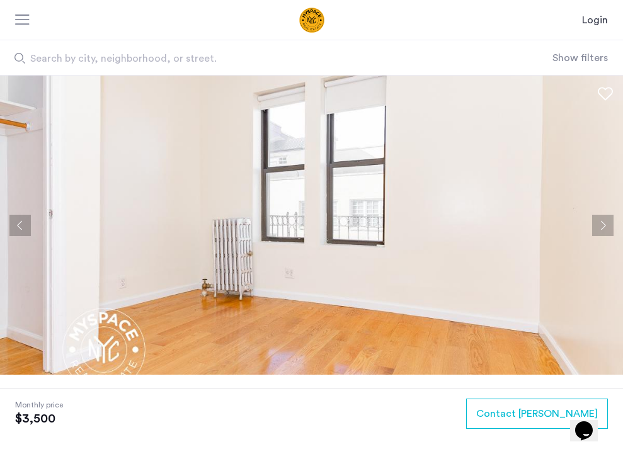
click at [605, 226] on button "Next apartment" at bounding box center [602, 225] width 21 height 21
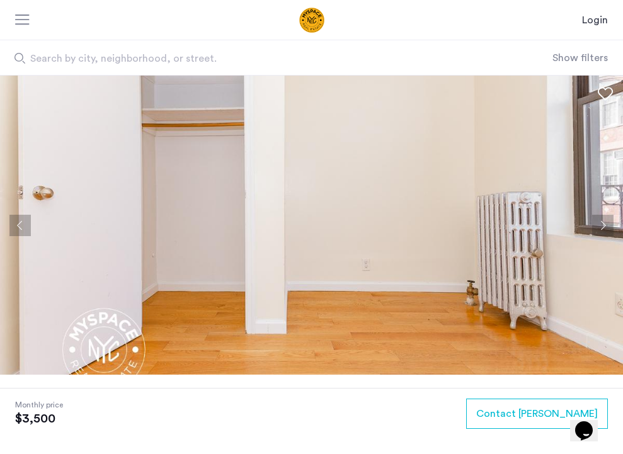
click at [605, 226] on button "Next apartment" at bounding box center [602, 225] width 21 height 21
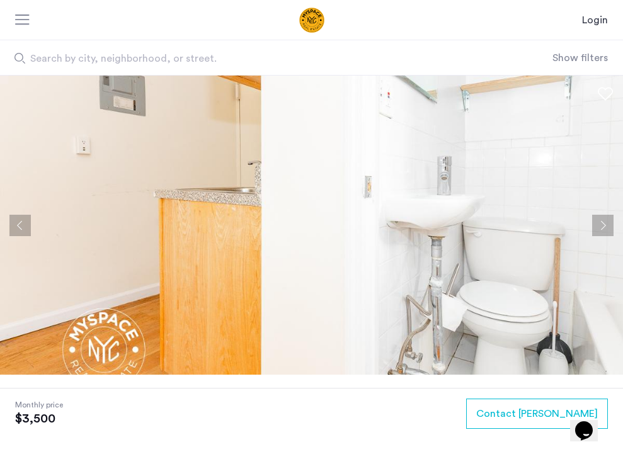
click at [605, 226] on button "Next apartment" at bounding box center [602, 225] width 21 height 21
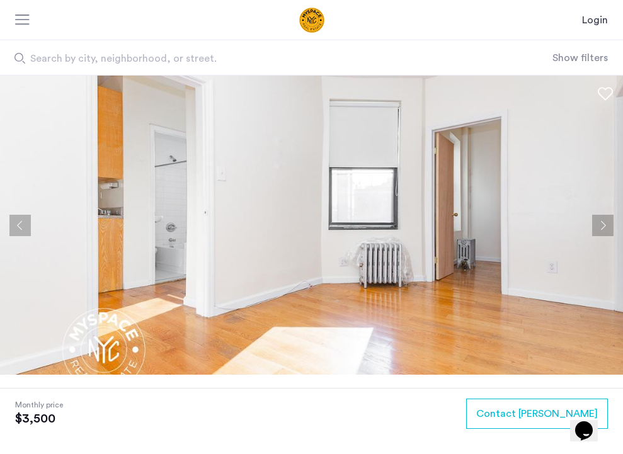
click at [605, 227] on button "Next apartment" at bounding box center [602, 225] width 21 height 21
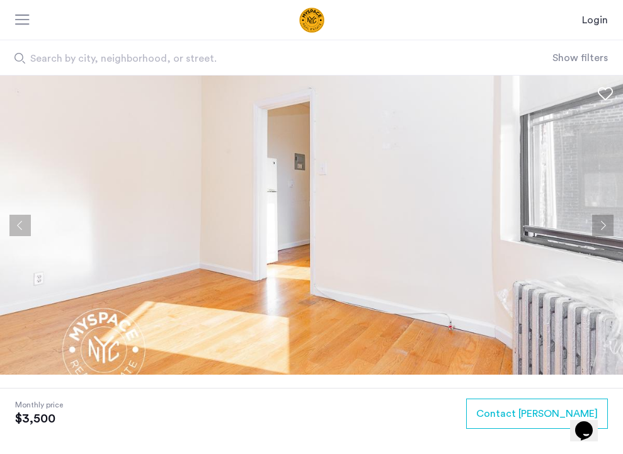
click at [605, 227] on button "Next apartment" at bounding box center [602, 225] width 21 height 21
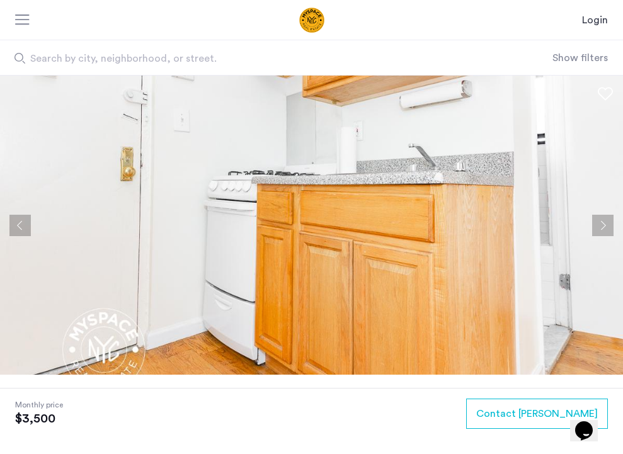
click at [605, 227] on button "Next apartment" at bounding box center [602, 225] width 21 height 21
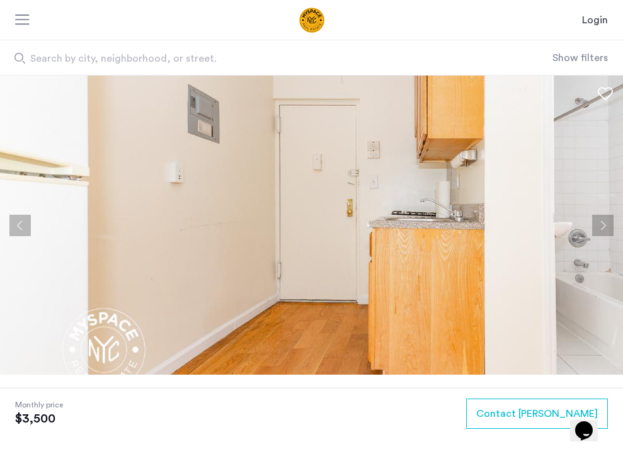
click at [605, 227] on button "Next apartment" at bounding box center [602, 225] width 21 height 21
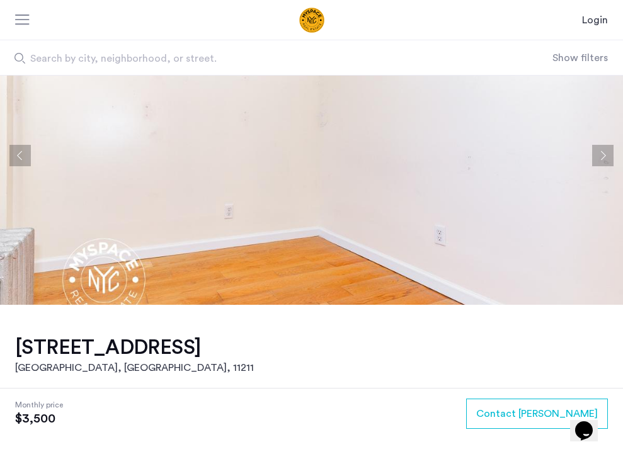
scroll to position [74, 0]
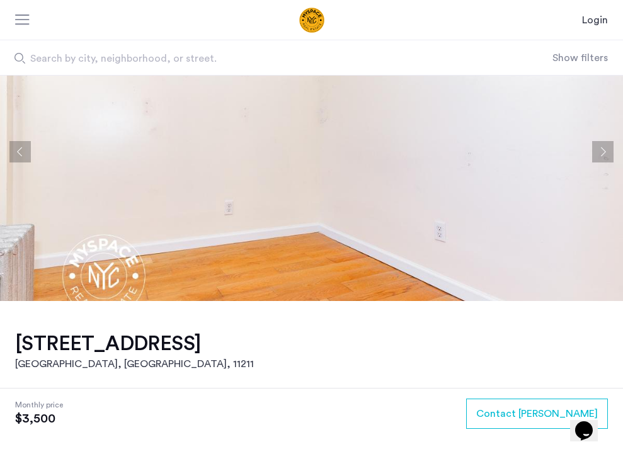
click at [603, 150] on button "Next apartment" at bounding box center [602, 151] width 21 height 21
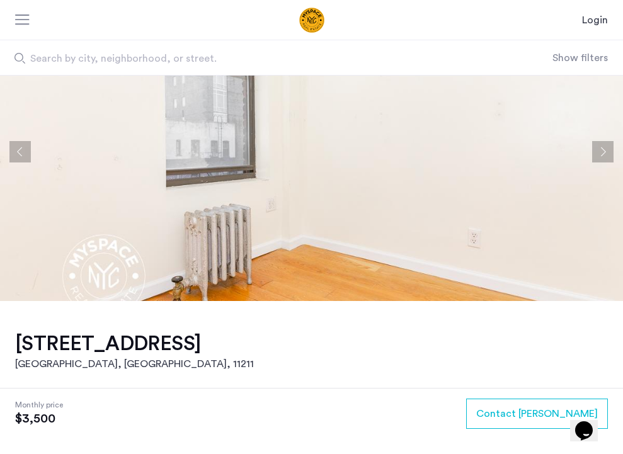
click at [602, 150] on button "Next apartment" at bounding box center [602, 151] width 21 height 21
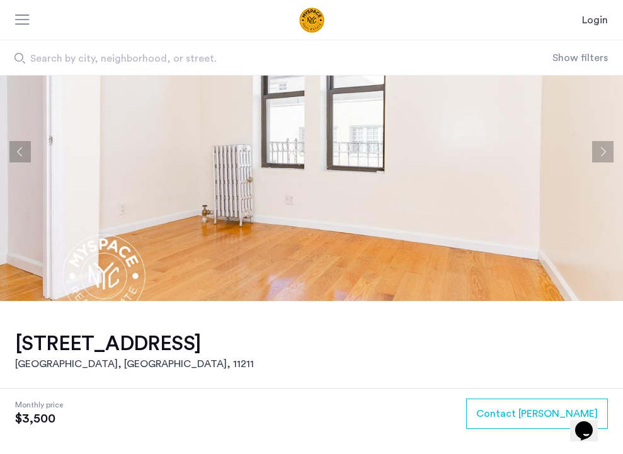
click at [602, 150] on button "Next apartment" at bounding box center [602, 151] width 21 height 21
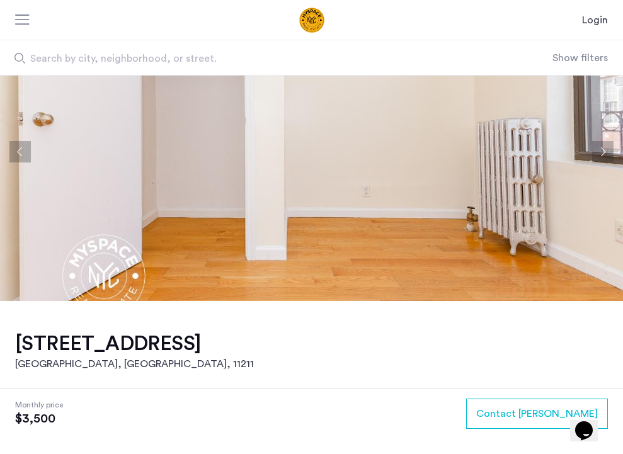
click at [601, 152] on button "Next apartment" at bounding box center [602, 151] width 21 height 21
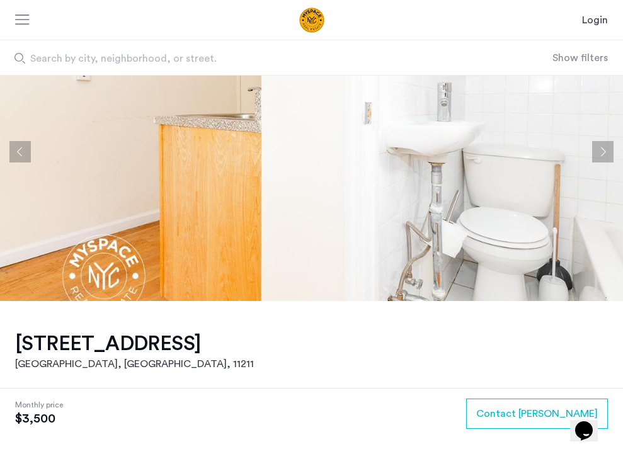
click at [601, 151] on button "Next apartment" at bounding box center [602, 151] width 21 height 21
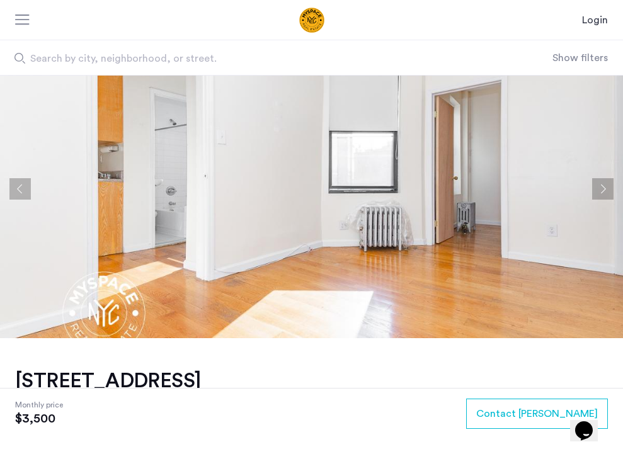
scroll to position [0, 0]
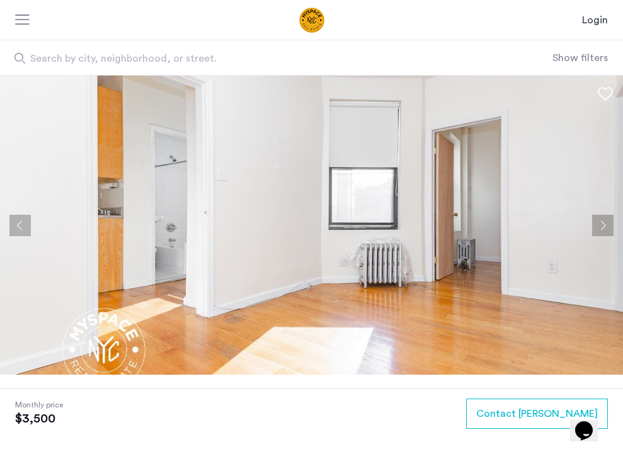
click at [600, 225] on button "Next apartment" at bounding box center [602, 225] width 21 height 21
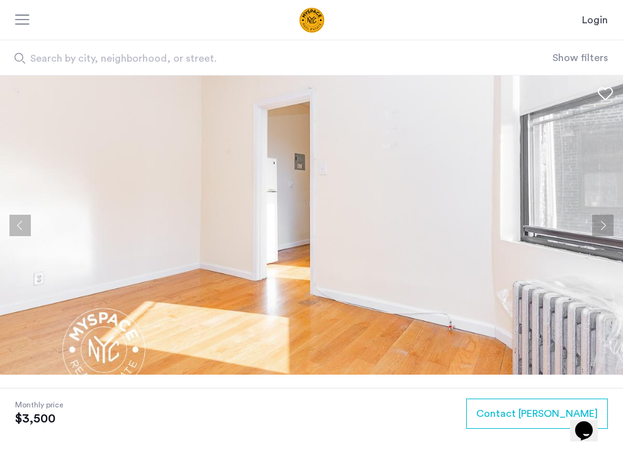
click at [600, 225] on button "Next apartment" at bounding box center [602, 225] width 21 height 21
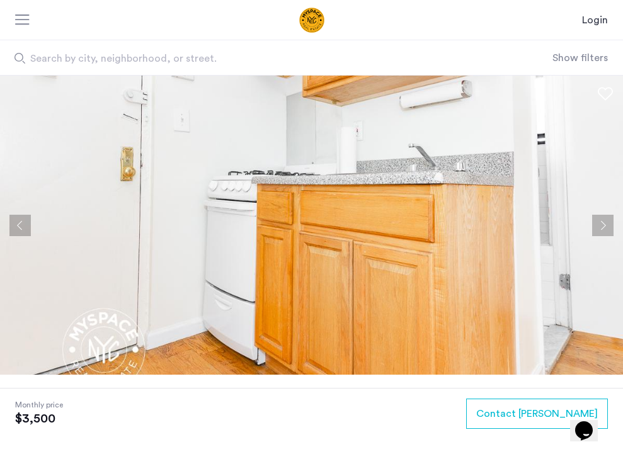
click at [601, 225] on button "Next apartment" at bounding box center [602, 225] width 21 height 21
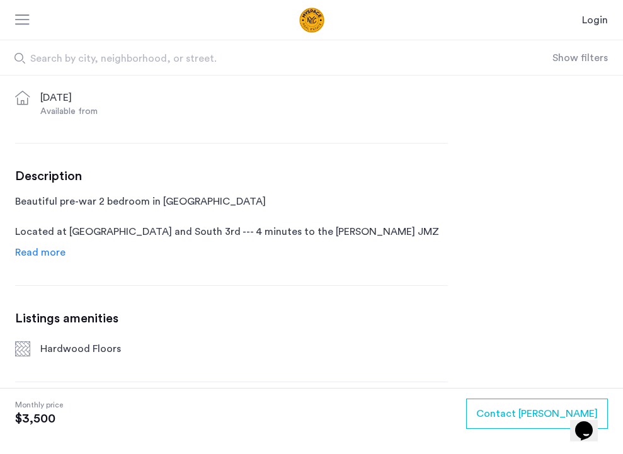
scroll to position [481, 0]
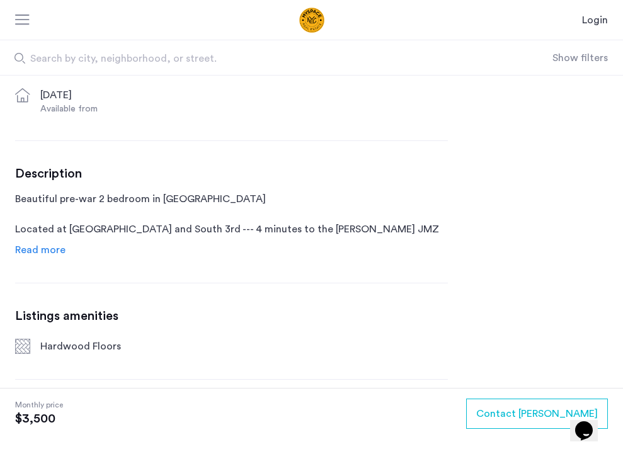
click at [51, 252] on span "Read more" at bounding box center [40, 250] width 50 height 10
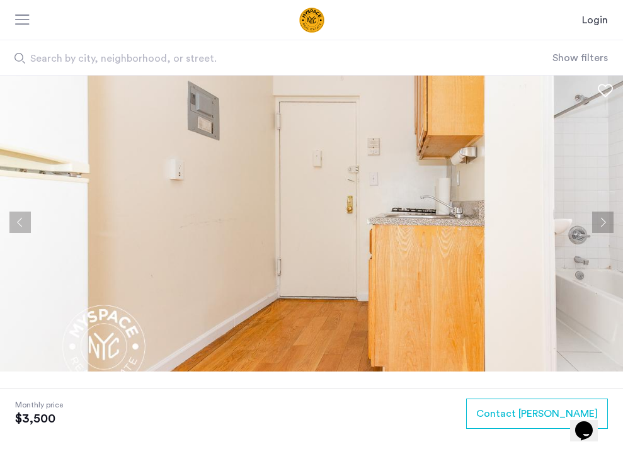
scroll to position [0, 0]
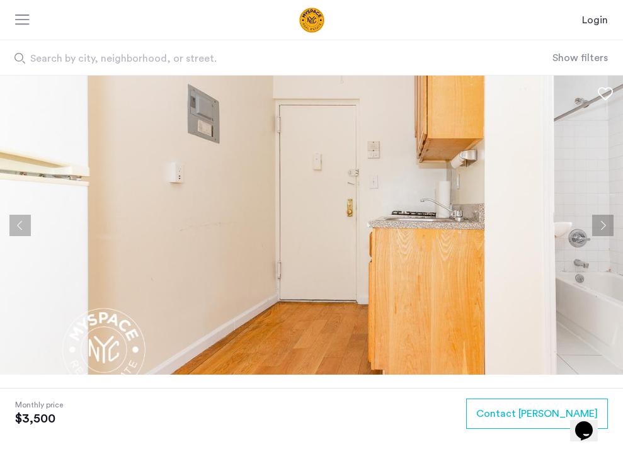
click at [604, 222] on button "Next apartment" at bounding box center [602, 225] width 21 height 21
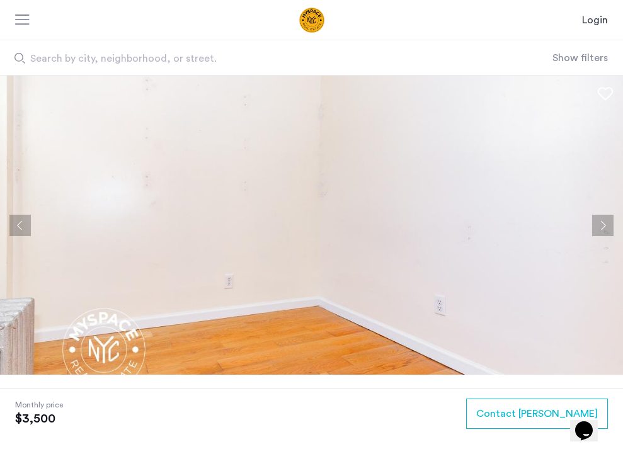
click at [604, 222] on button "Next apartment" at bounding box center [602, 225] width 21 height 21
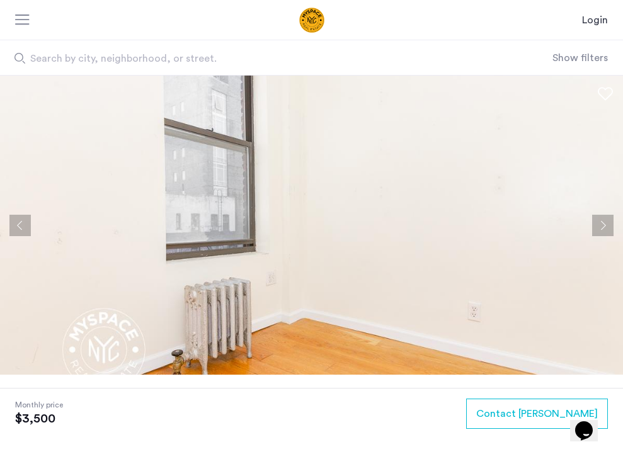
click at [604, 222] on button "Next apartment" at bounding box center [602, 225] width 21 height 21
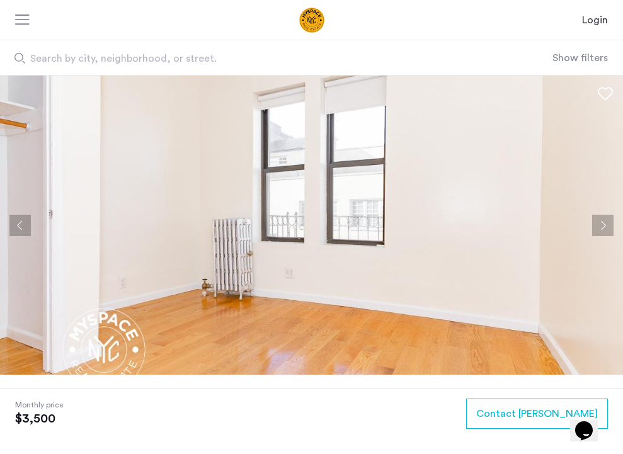
click at [604, 222] on button "Next apartment" at bounding box center [602, 225] width 21 height 21
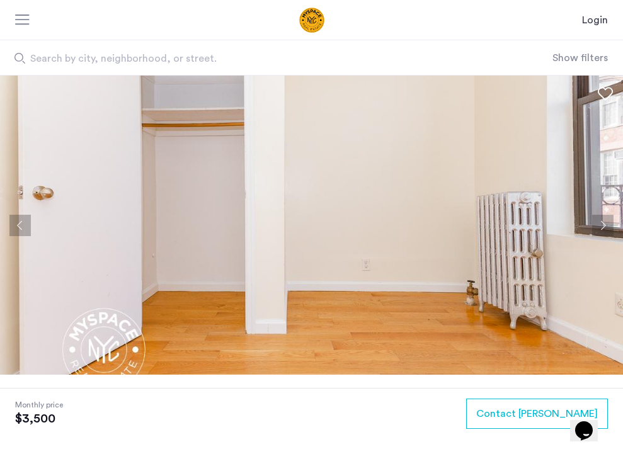
click at [603, 222] on button "Next apartment" at bounding box center [602, 225] width 21 height 21
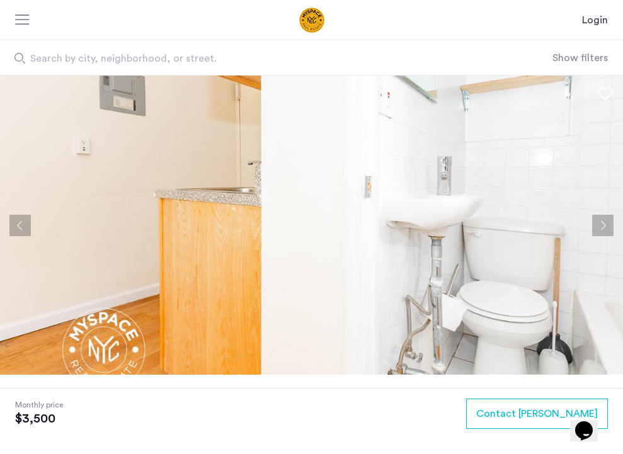
click at [603, 222] on button "Next apartment" at bounding box center [602, 225] width 21 height 21
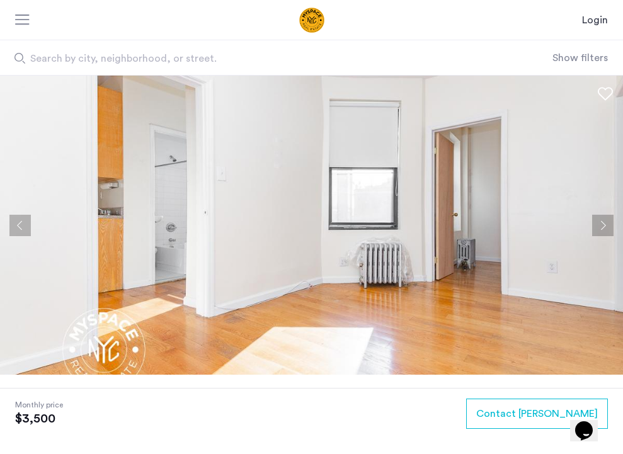
click at [603, 222] on button "Next apartment" at bounding box center [602, 225] width 21 height 21
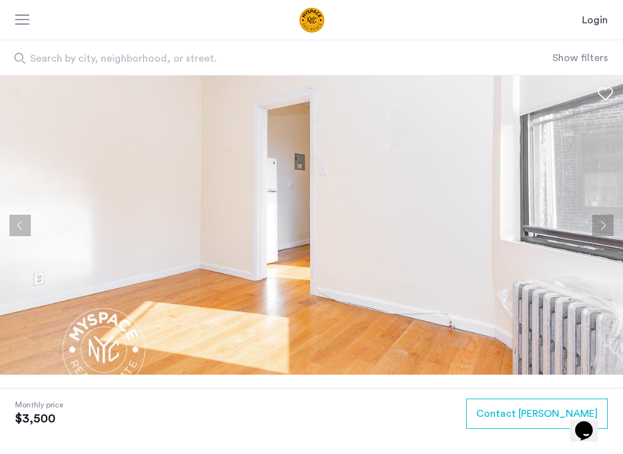
click at [604, 222] on button "Next apartment" at bounding box center [602, 225] width 21 height 21
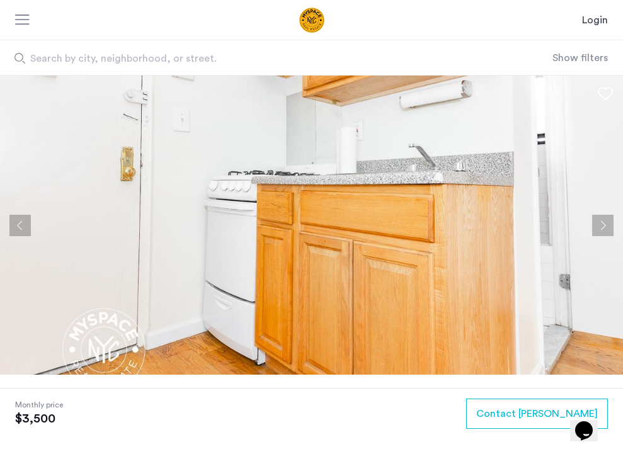
click at [604, 222] on button "Next apartment" at bounding box center [602, 225] width 21 height 21
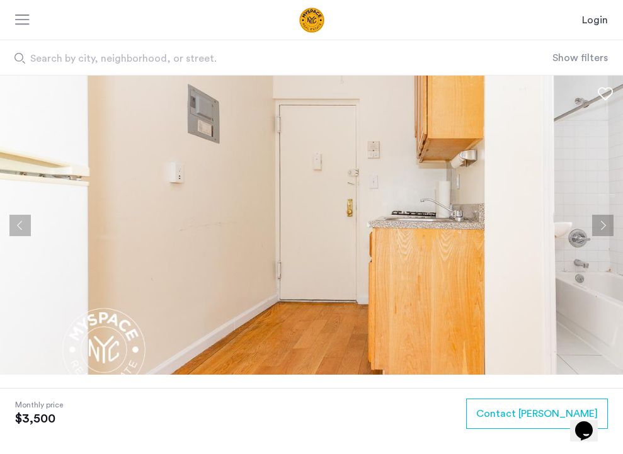
click at [604, 222] on button "Next apartment" at bounding box center [602, 225] width 21 height 21
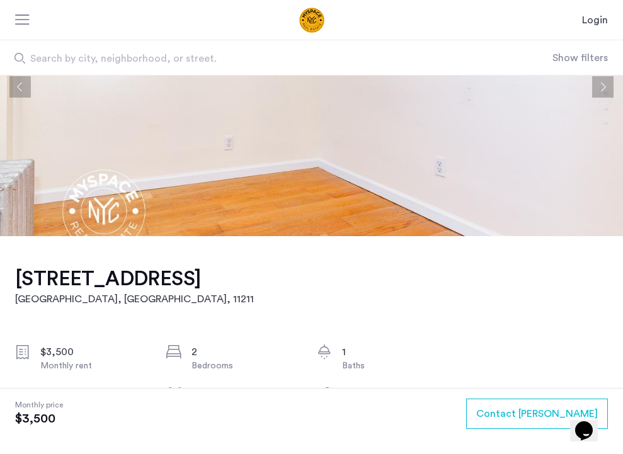
scroll to position [169, 0]
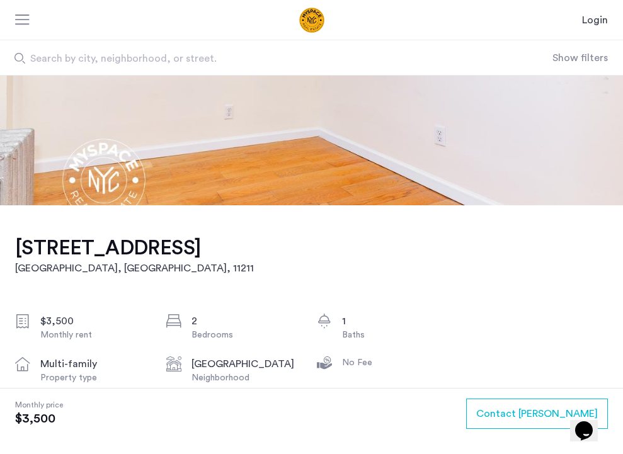
click at [136, 250] on h1 "244 Roebling St, Unit 21" at bounding box center [134, 247] width 239 height 25
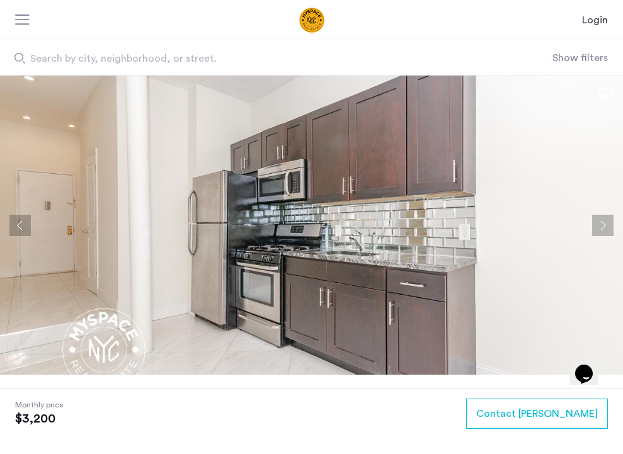
click at [603, 226] on button "Next apartment" at bounding box center [602, 225] width 21 height 21
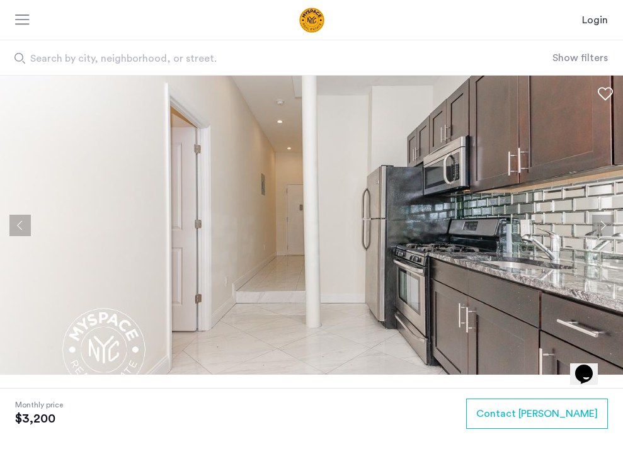
click at [603, 226] on button "Next apartment" at bounding box center [602, 225] width 21 height 21
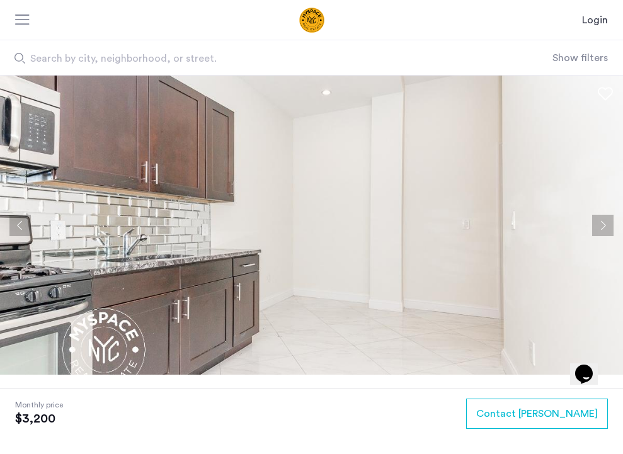
click at [603, 225] on button "Next apartment" at bounding box center [602, 225] width 21 height 21
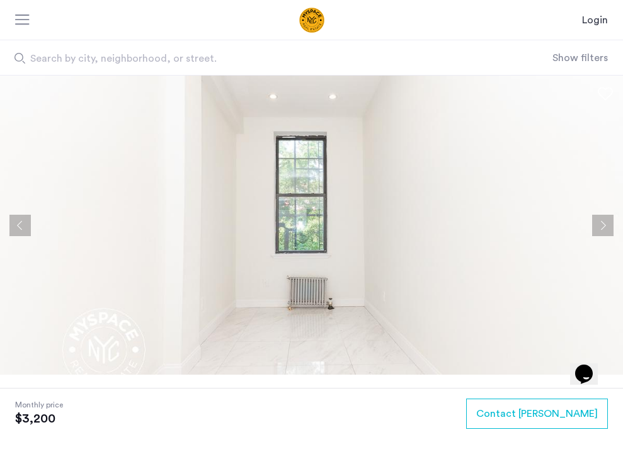
click at [603, 225] on button "Next apartment" at bounding box center [602, 225] width 21 height 21
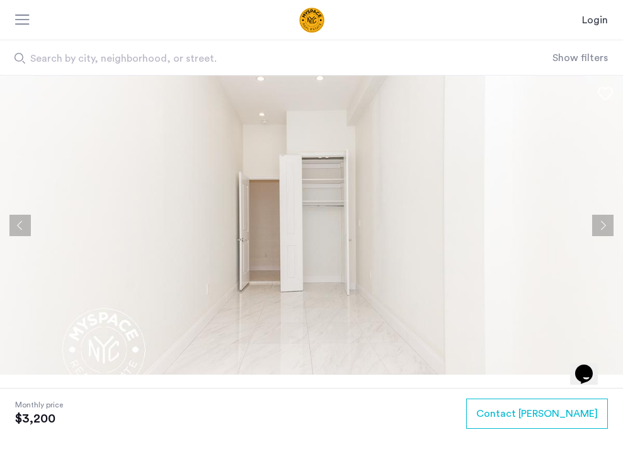
click at [603, 225] on button "Next apartment" at bounding box center [602, 225] width 21 height 21
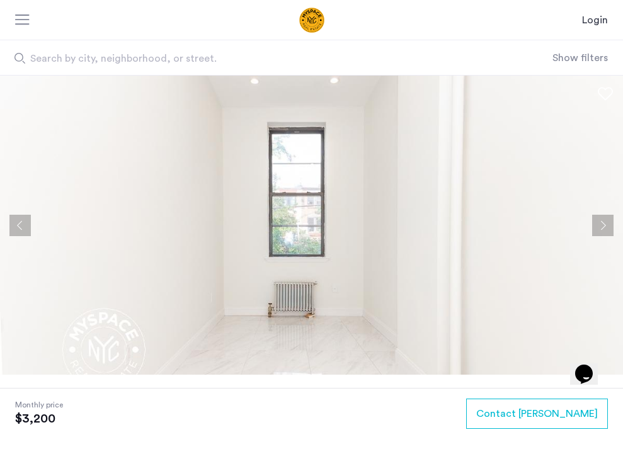
click at [603, 225] on button "Next apartment" at bounding box center [602, 225] width 21 height 21
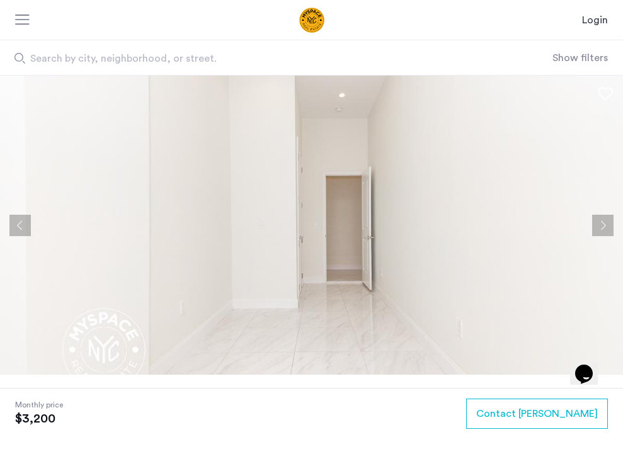
click at [603, 225] on button "Next apartment" at bounding box center [602, 225] width 21 height 21
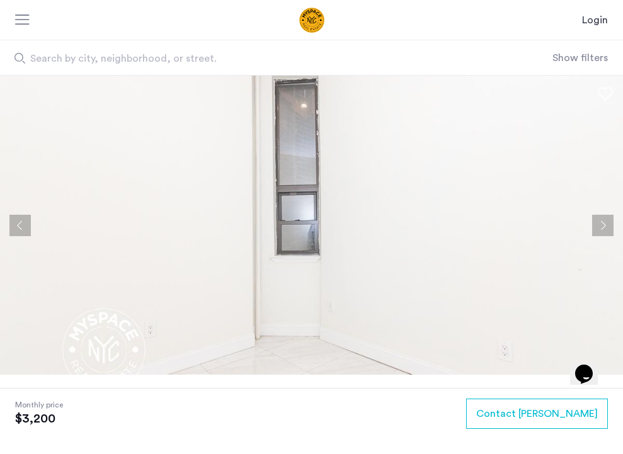
click at [603, 225] on button "Next apartment" at bounding box center [602, 225] width 21 height 21
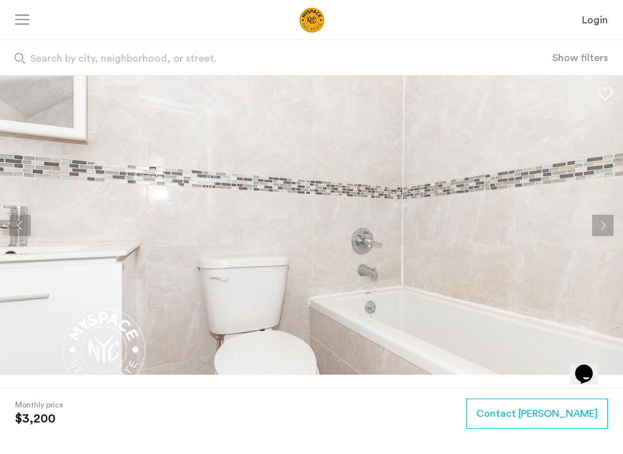
click at [603, 225] on button "Next apartment" at bounding box center [602, 225] width 21 height 21
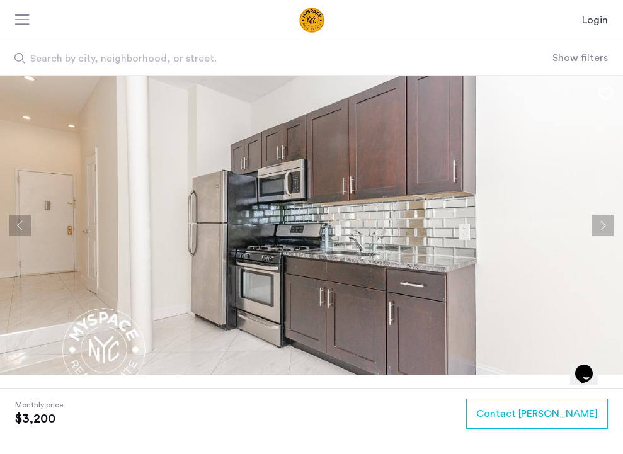
click at [603, 225] on button "Next apartment" at bounding box center [602, 225] width 21 height 21
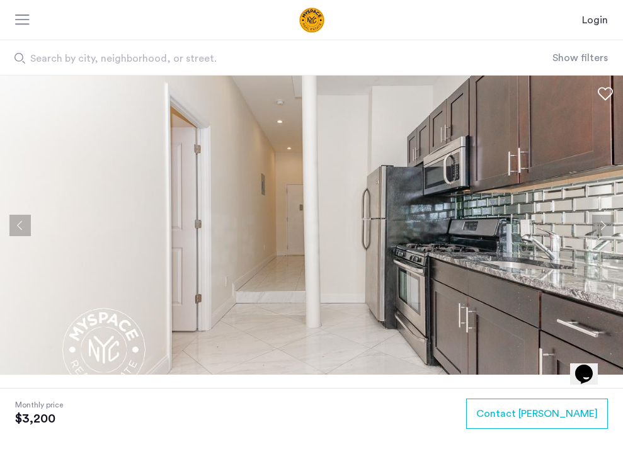
click at [603, 225] on button "Next apartment" at bounding box center [602, 225] width 21 height 21
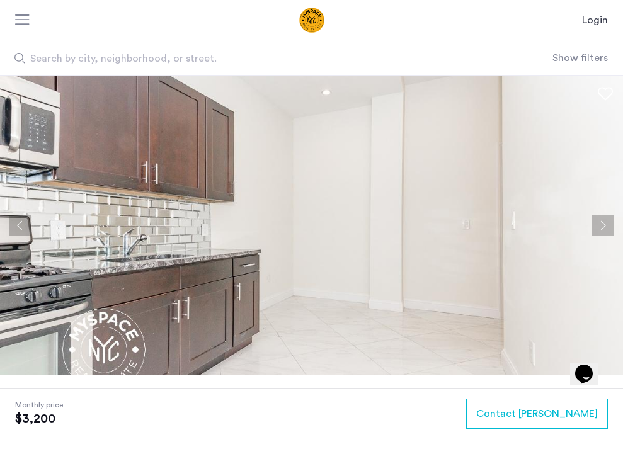
click at [603, 225] on button "Next apartment" at bounding box center [602, 225] width 21 height 21
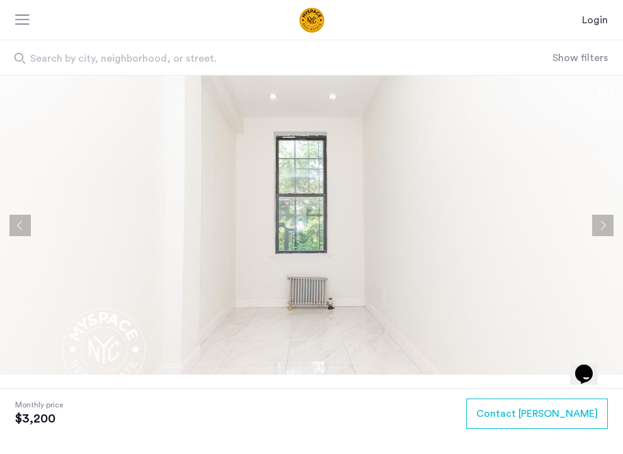
click at [603, 225] on button "Next apartment" at bounding box center [602, 225] width 21 height 21
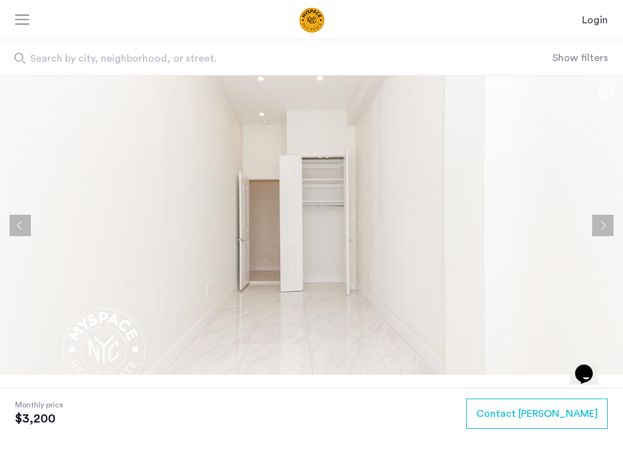
click at [603, 225] on button "Next apartment" at bounding box center [602, 225] width 21 height 21
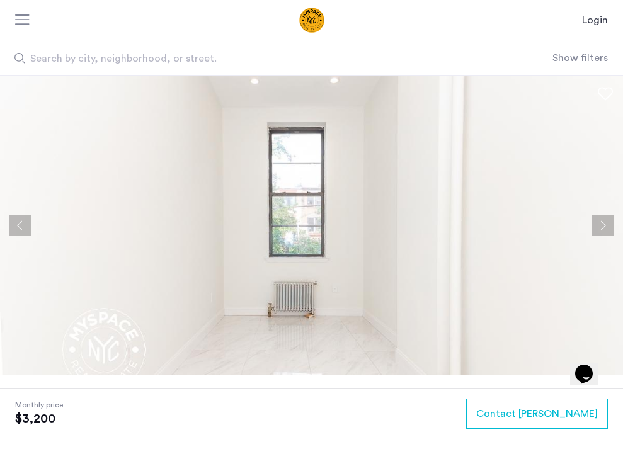
click at [603, 225] on button "Next apartment" at bounding box center [602, 225] width 21 height 21
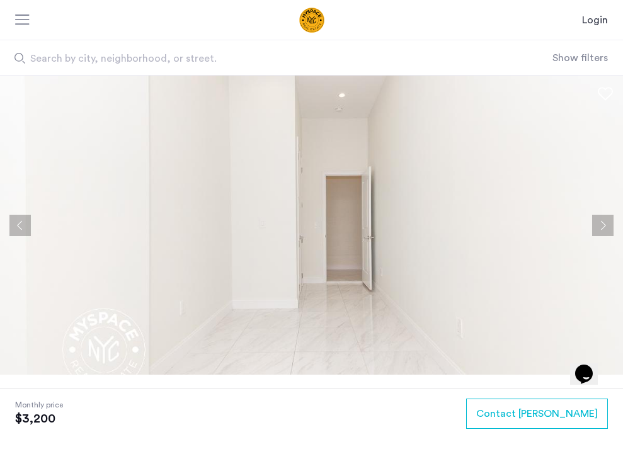
click at [603, 225] on button "Next apartment" at bounding box center [602, 225] width 21 height 21
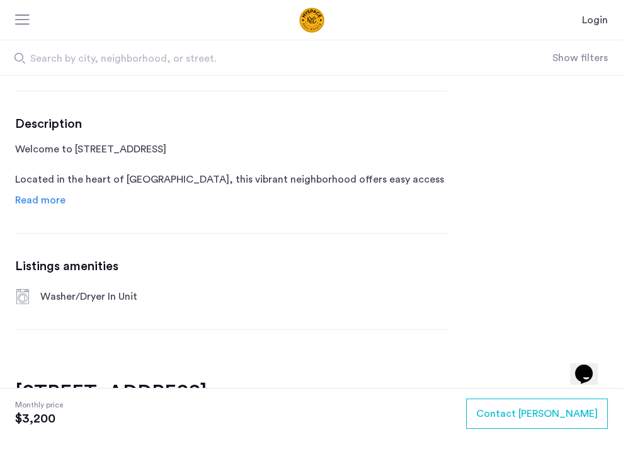
scroll to position [421, 0]
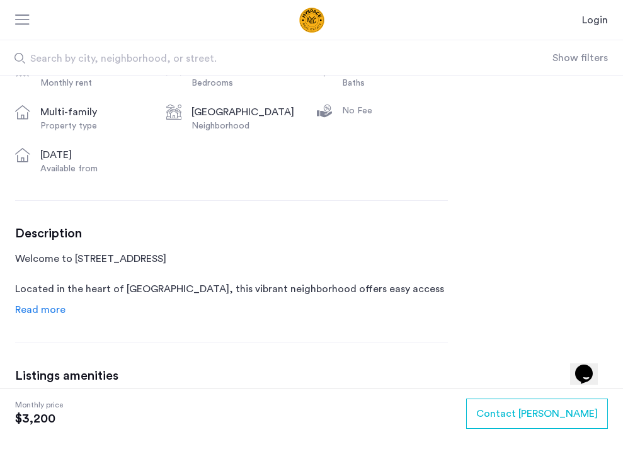
click at [48, 309] on span "Read more" at bounding box center [40, 310] width 50 height 10
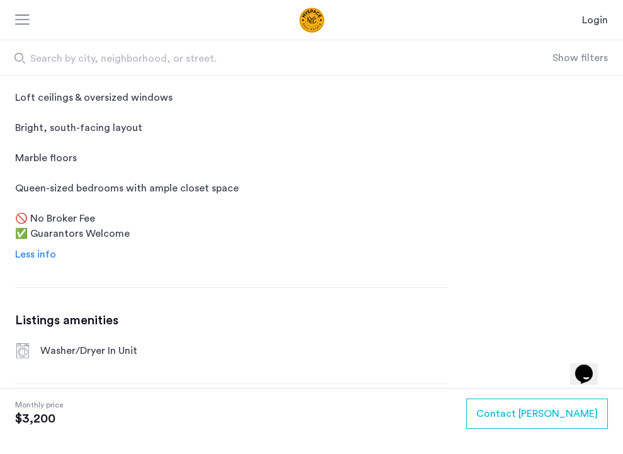
scroll to position [813, 0]
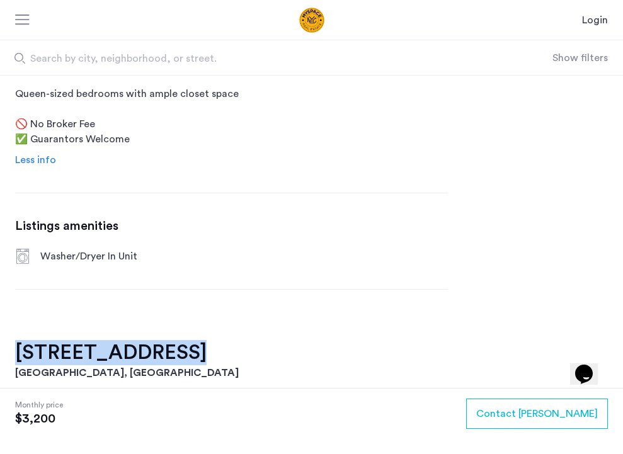
drag, startPoint x: 175, startPoint y: 357, endPoint x: 0, endPoint y: 351, distance: 175.1
copy h2 "641 St Marks Ave"
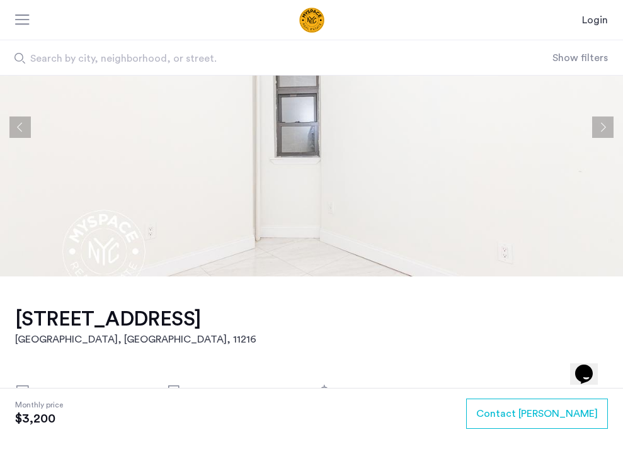
scroll to position [89, 0]
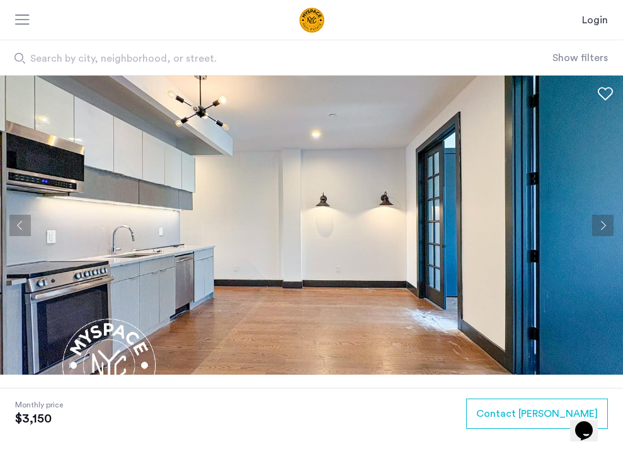
click at [604, 226] on button "Next apartment" at bounding box center [602, 225] width 21 height 21
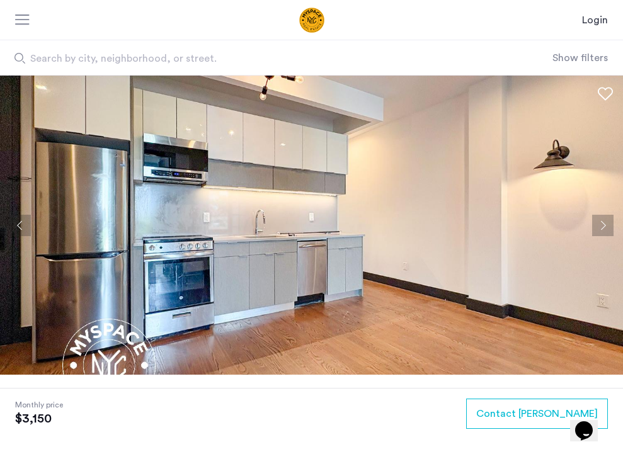
click at [604, 228] on button "Next apartment" at bounding box center [602, 225] width 21 height 21
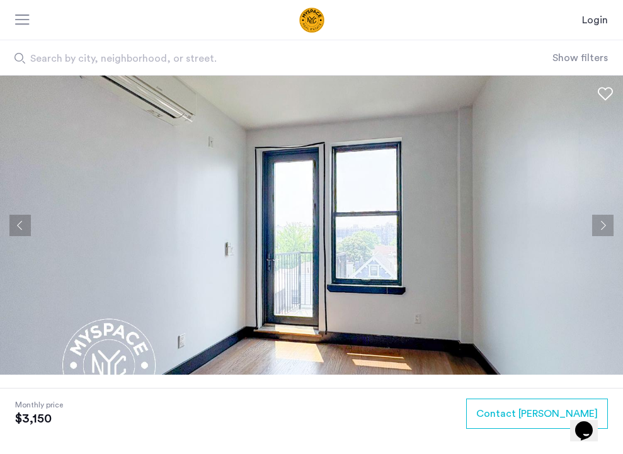
click at [604, 228] on button "Next apartment" at bounding box center [602, 225] width 21 height 21
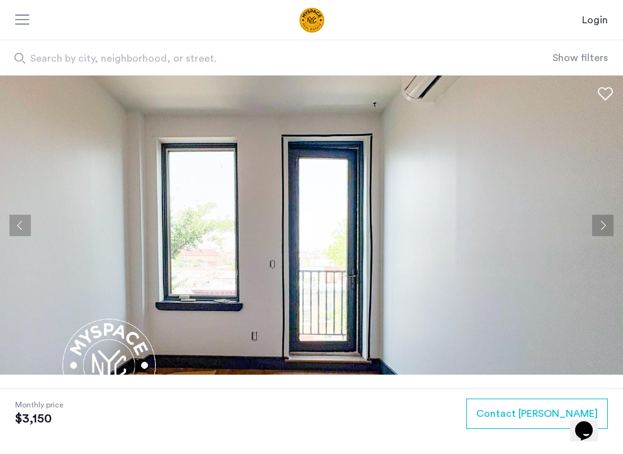
click at [604, 228] on button "Next apartment" at bounding box center [602, 225] width 21 height 21
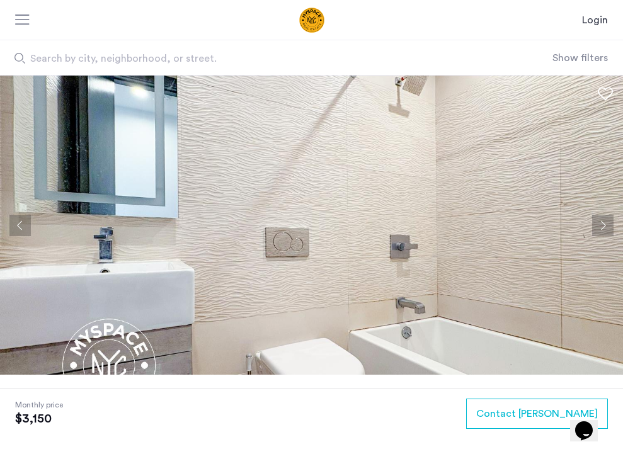
click at [603, 227] on button "Next apartment" at bounding box center [602, 225] width 21 height 21
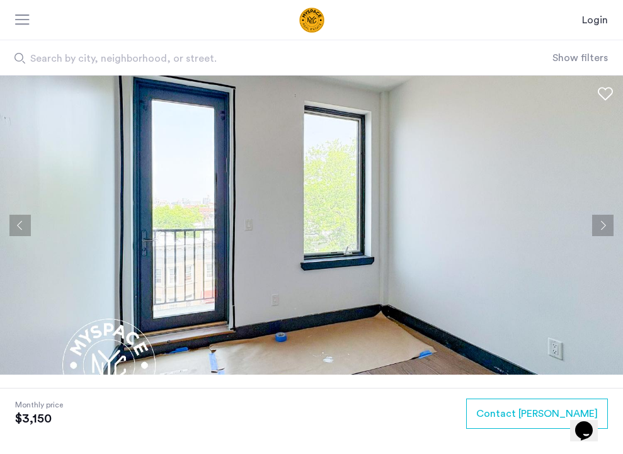
click at [603, 227] on button "Next apartment" at bounding box center [602, 225] width 21 height 21
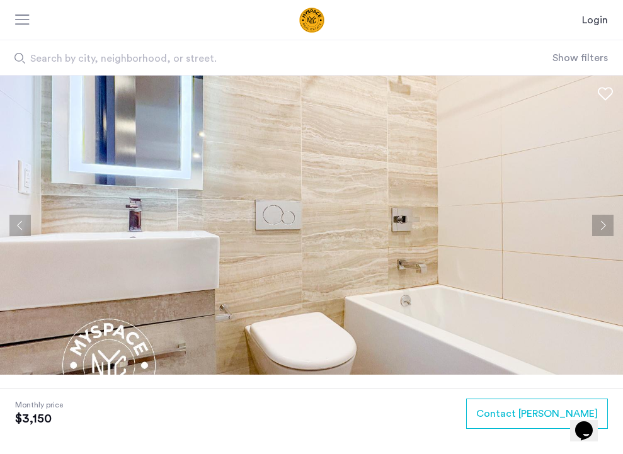
click at [603, 227] on button "Next apartment" at bounding box center [602, 225] width 21 height 21
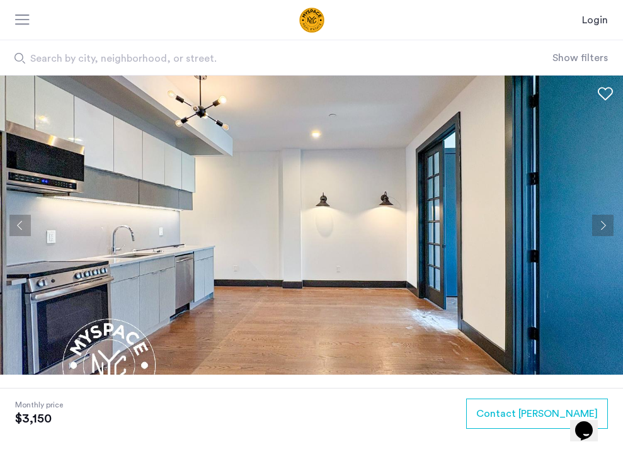
click at [603, 227] on button "Next apartment" at bounding box center [602, 225] width 21 height 21
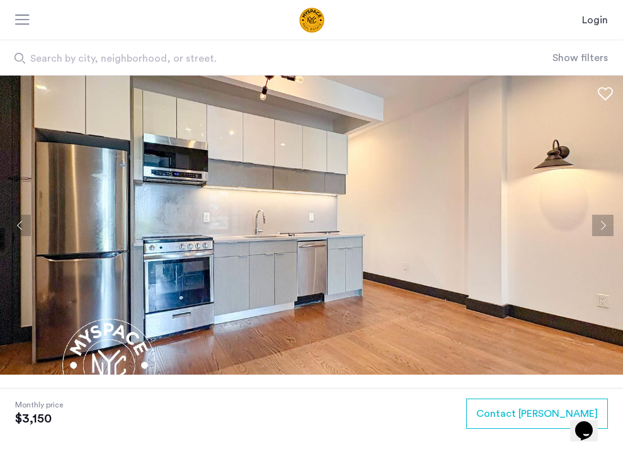
click at [603, 227] on button "Next apartment" at bounding box center [602, 225] width 21 height 21
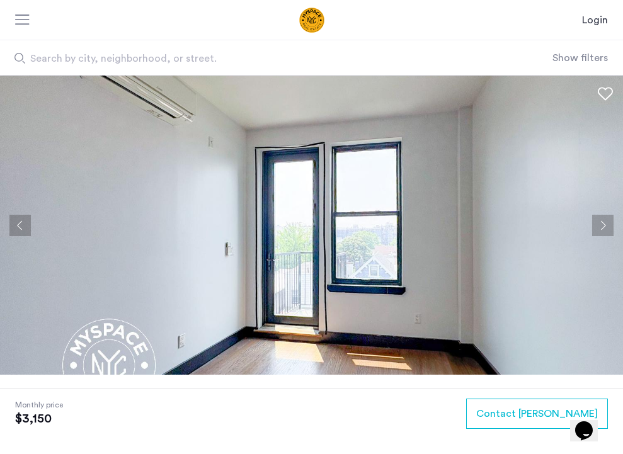
click at [603, 227] on button "Next apartment" at bounding box center [602, 225] width 21 height 21
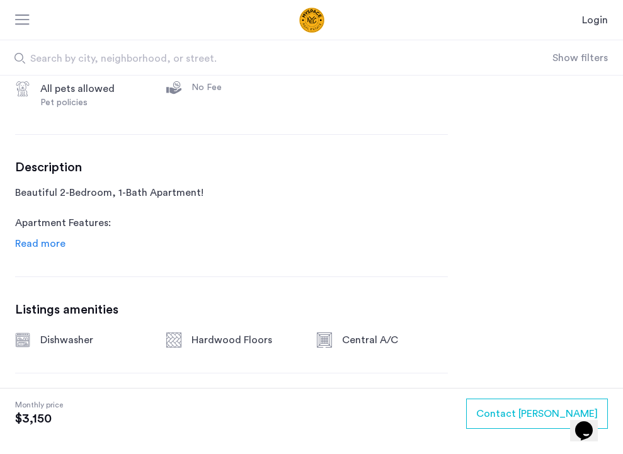
scroll to position [507, 0]
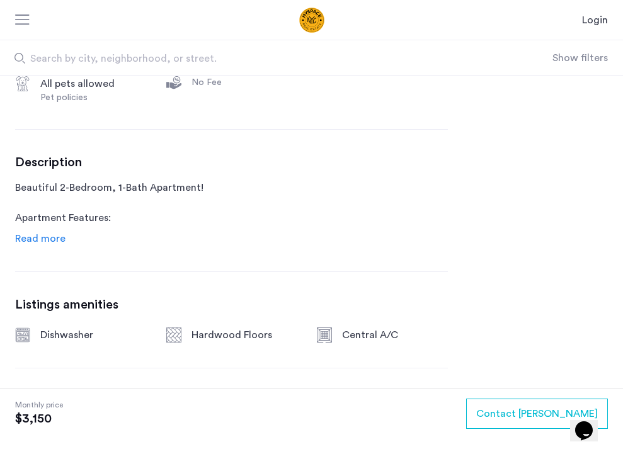
click at [43, 241] on span "Read more" at bounding box center [40, 239] width 50 height 10
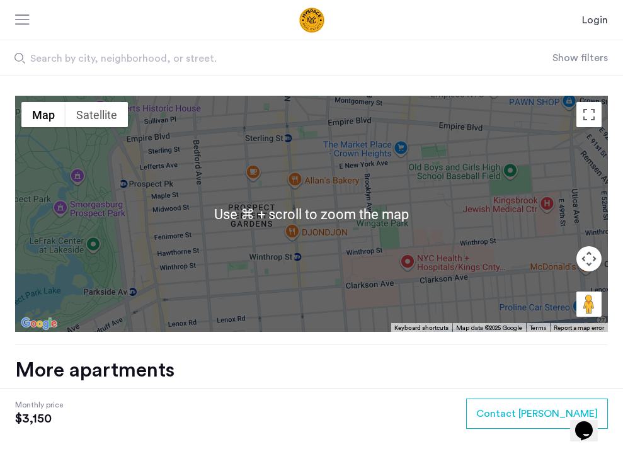
scroll to position [1465, 0]
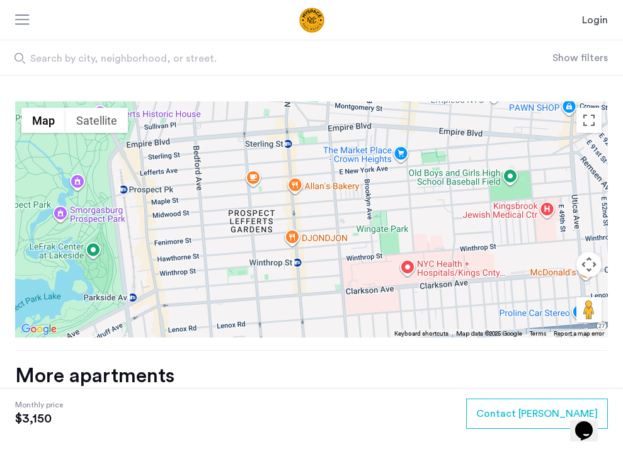
click at [433, 65] on span "Search by city, neighborhood, or street." at bounding box center [251, 58] width 442 height 15
click at [433, 65] on input "Search by city, neighborhood, or street." at bounding box center [276, 57] width 552 height 35
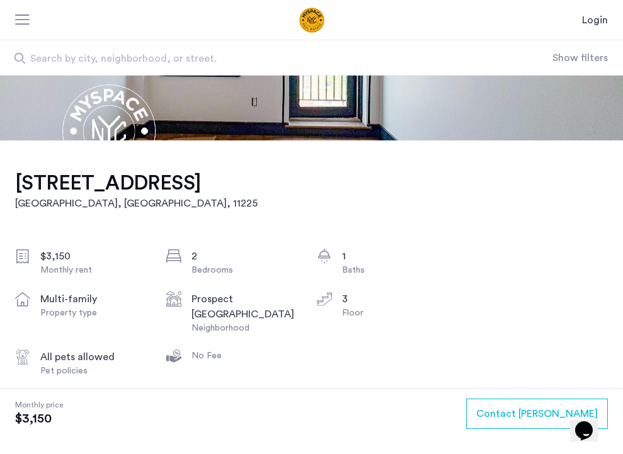
scroll to position [239, 0]
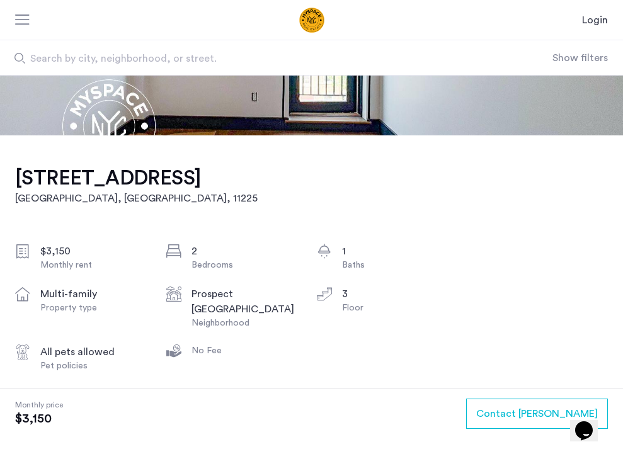
click at [167, 178] on h1 "346 Rutland Road, Unit 3B" at bounding box center [136, 178] width 242 height 25
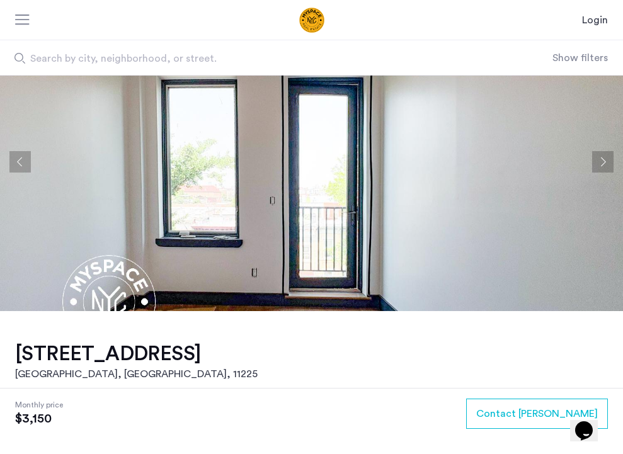
scroll to position [0, 0]
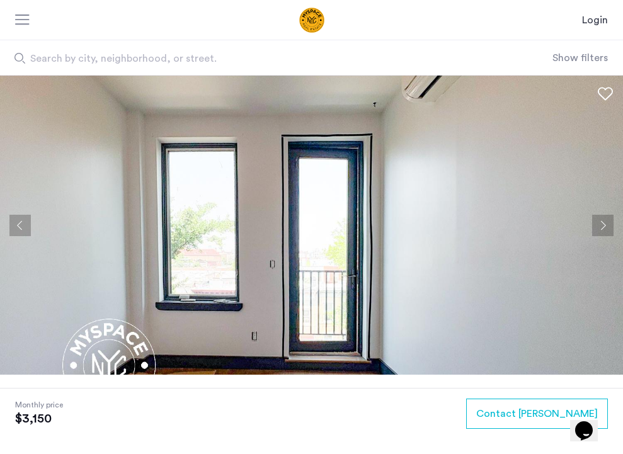
click at [607, 230] on button "Next apartment" at bounding box center [602, 225] width 21 height 21
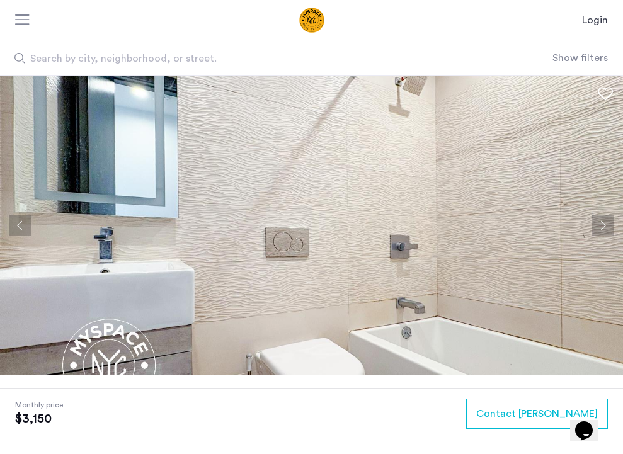
click at [607, 230] on button "Next apartment" at bounding box center [602, 225] width 21 height 21
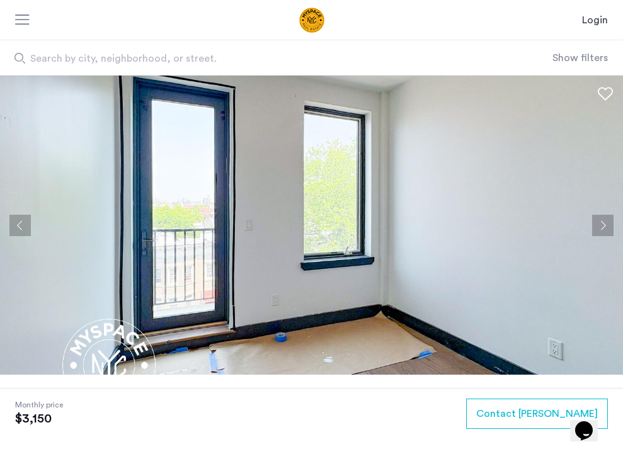
click at [607, 230] on button "Next apartment" at bounding box center [602, 225] width 21 height 21
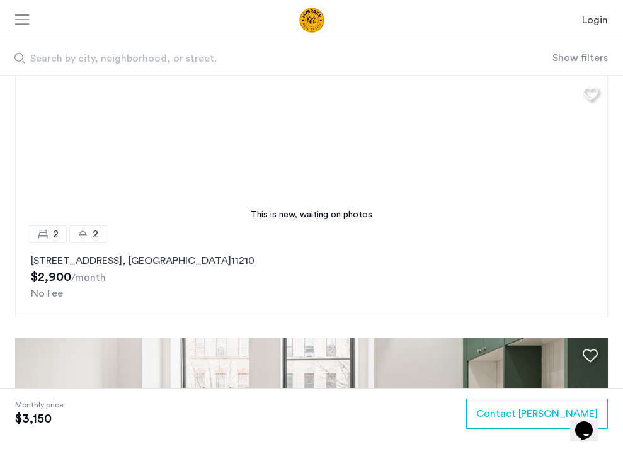
scroll to position [1629, 0]
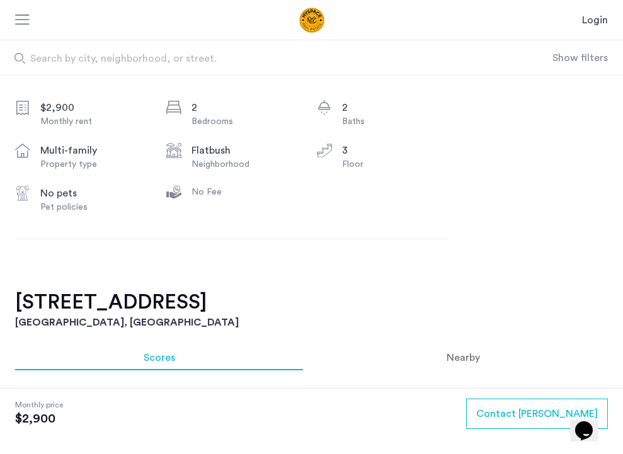
scroll to position [361, 0]
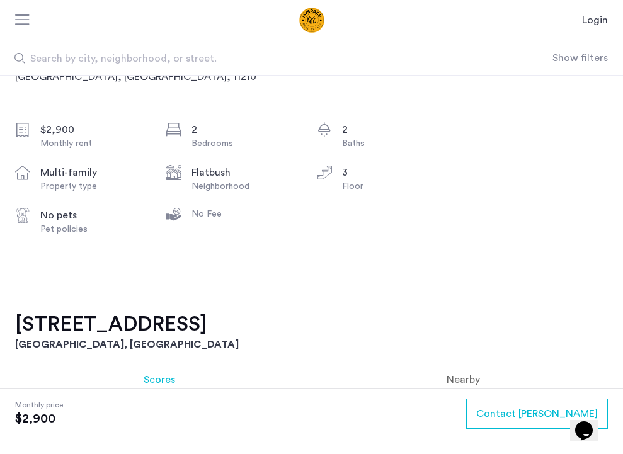
drag, startPoint x: 197, startPoint y: 325, endPoint x: 8, endPoint y: 313, distance: 189.9
copy h2 "[STREET_ADDRESS]"
click at [136, 324] on h2 "[STREET_ADDRESS]" at bounding box center [311, 324] width 592 height 25
click at [171, 275] on div "[STREET_ADDRESS] $2,900 Monthly rent 2 Bedrooms 2 Baths multi-family Property t…" at bounding box center [231, 163] width 433 height 298
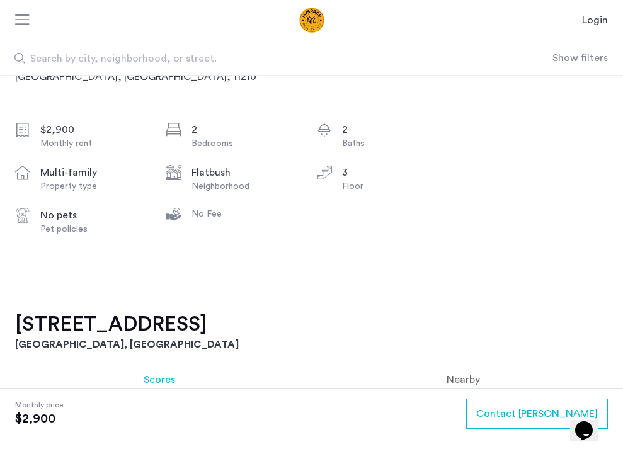
click at [123, 322] on h2 "[STREET_ADDRESS]" at bounding box center [311, 324] width 592 height 25
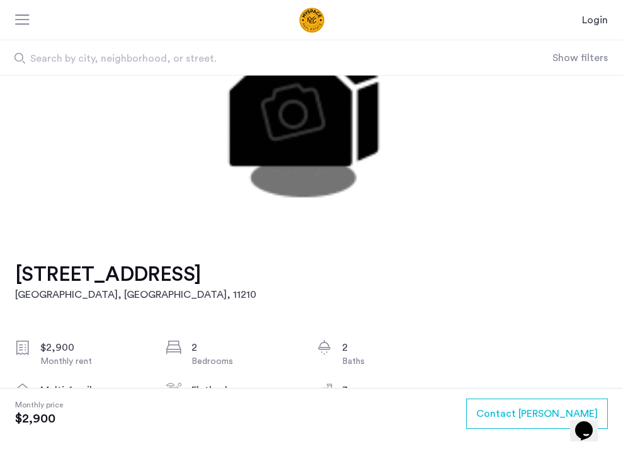
scroll to position [148, 0]
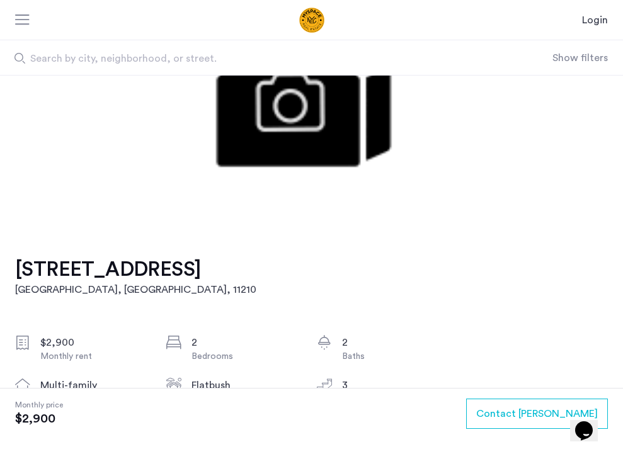
click at [112, 270] on h1 "[STREET_ADDRESS]" at bounding box center [135, 269] width 241 height 25
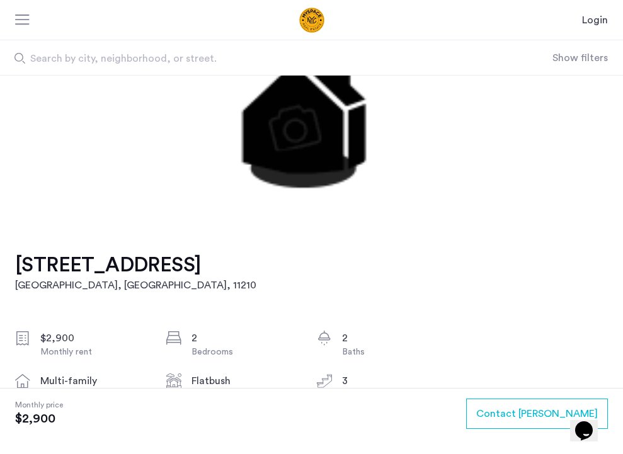
scroll to position [155, 0]
